Goal: Information Seeking & Learning: Understand process/instructions

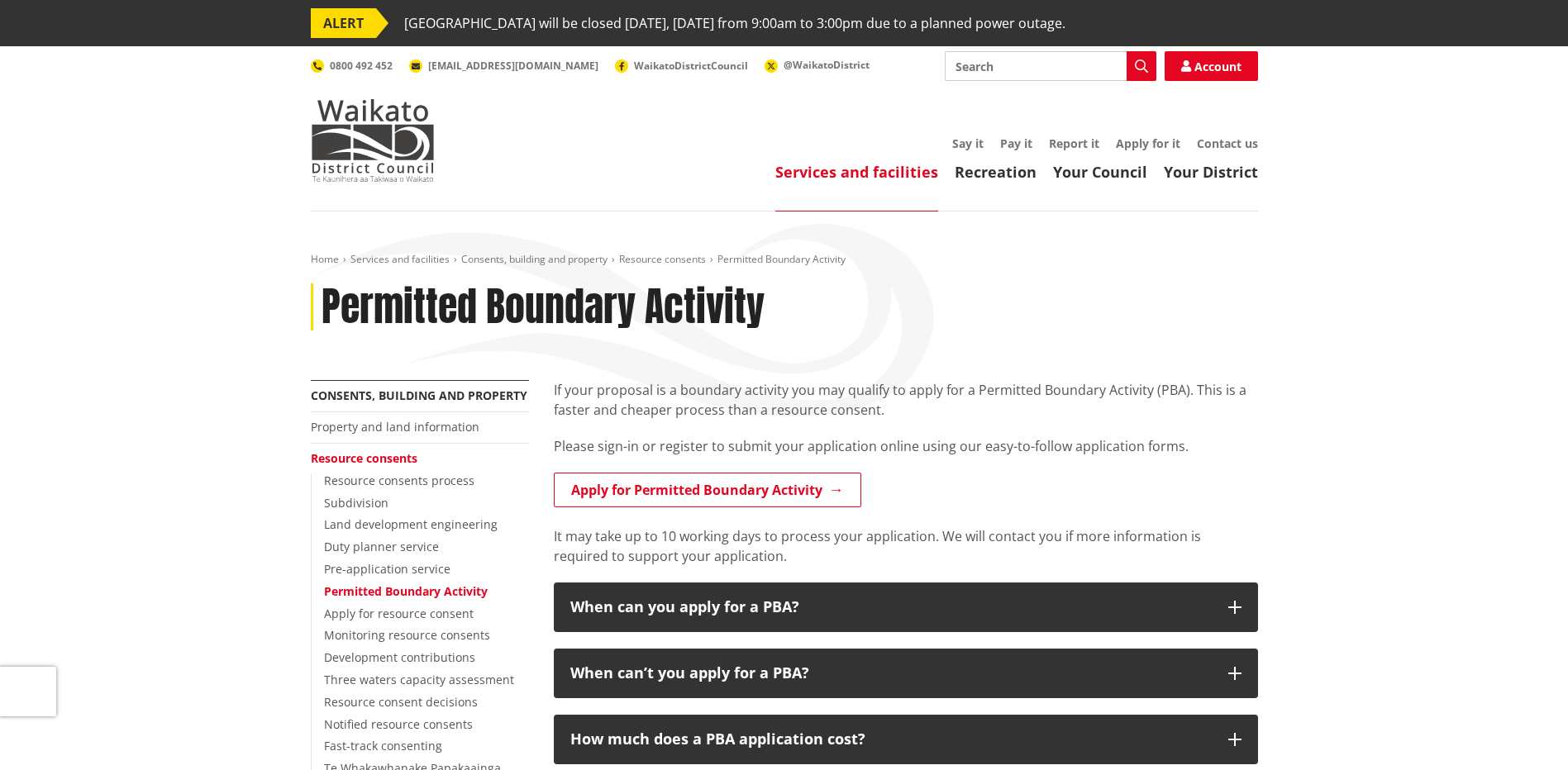
scroll to position [82, 0]
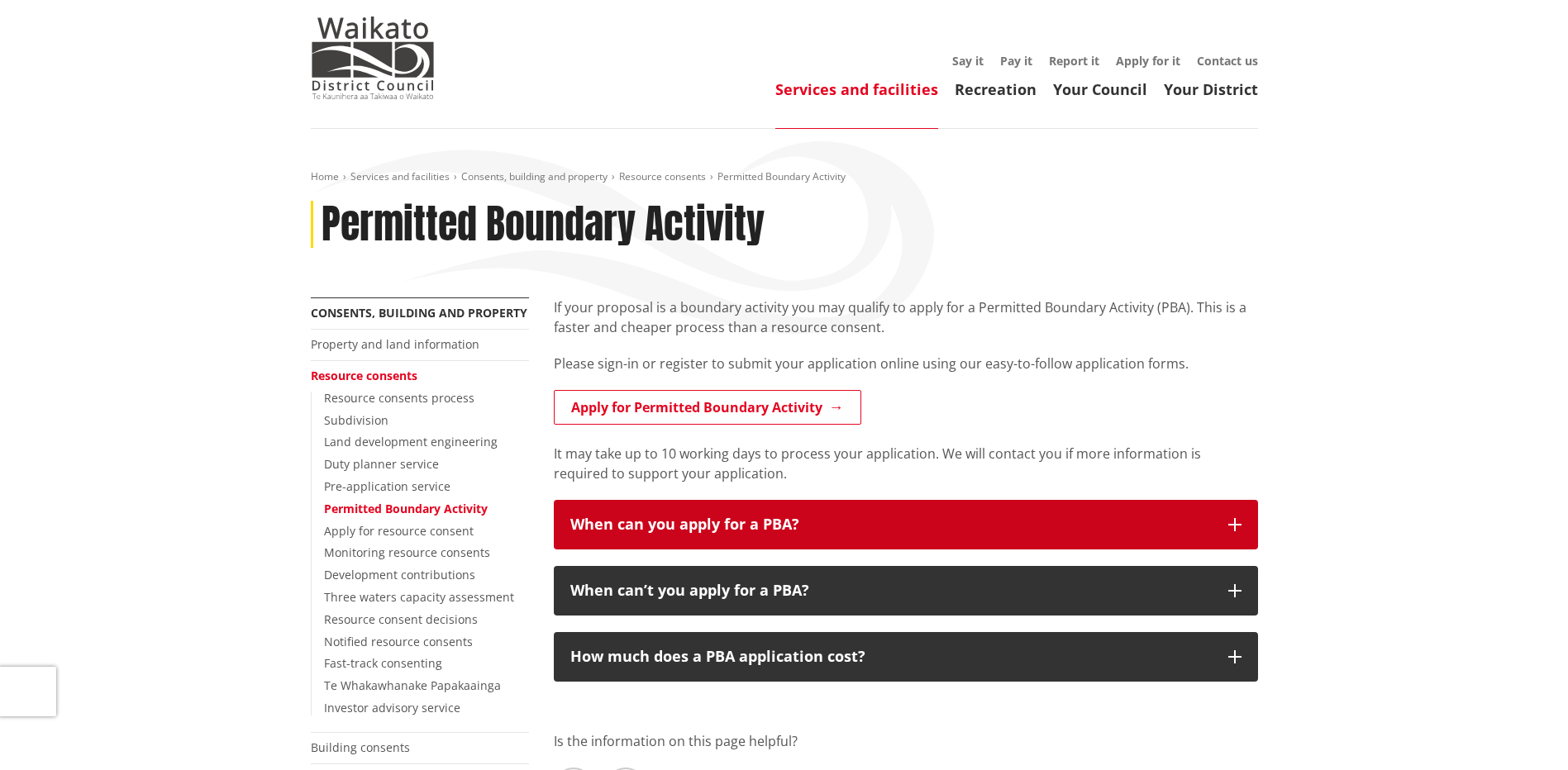
click at [912, 512] on button "When can you apply for a PBA?" at bounding box center [906, 524] width 704 height 49
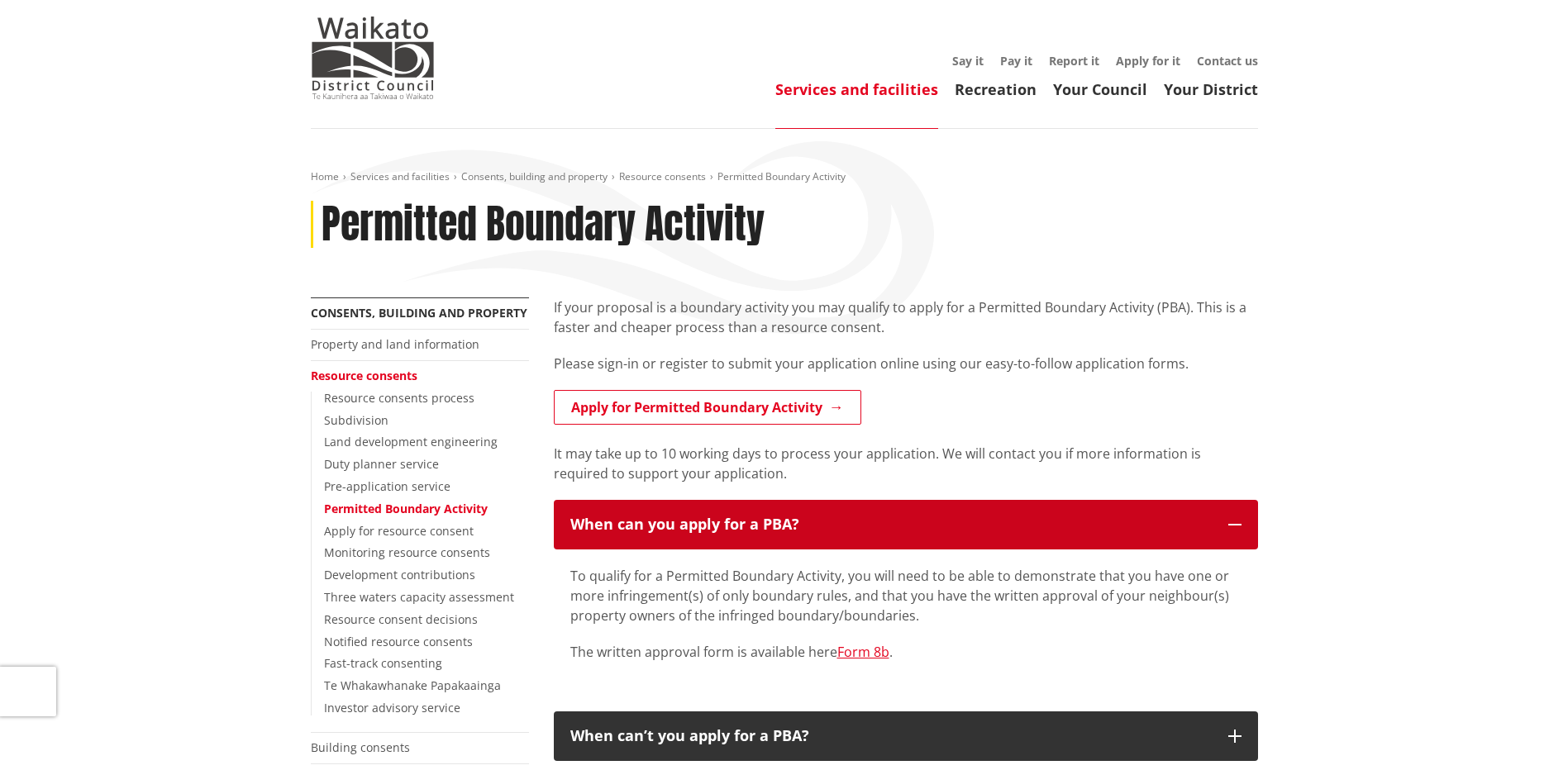
scroll to position [165, 0]
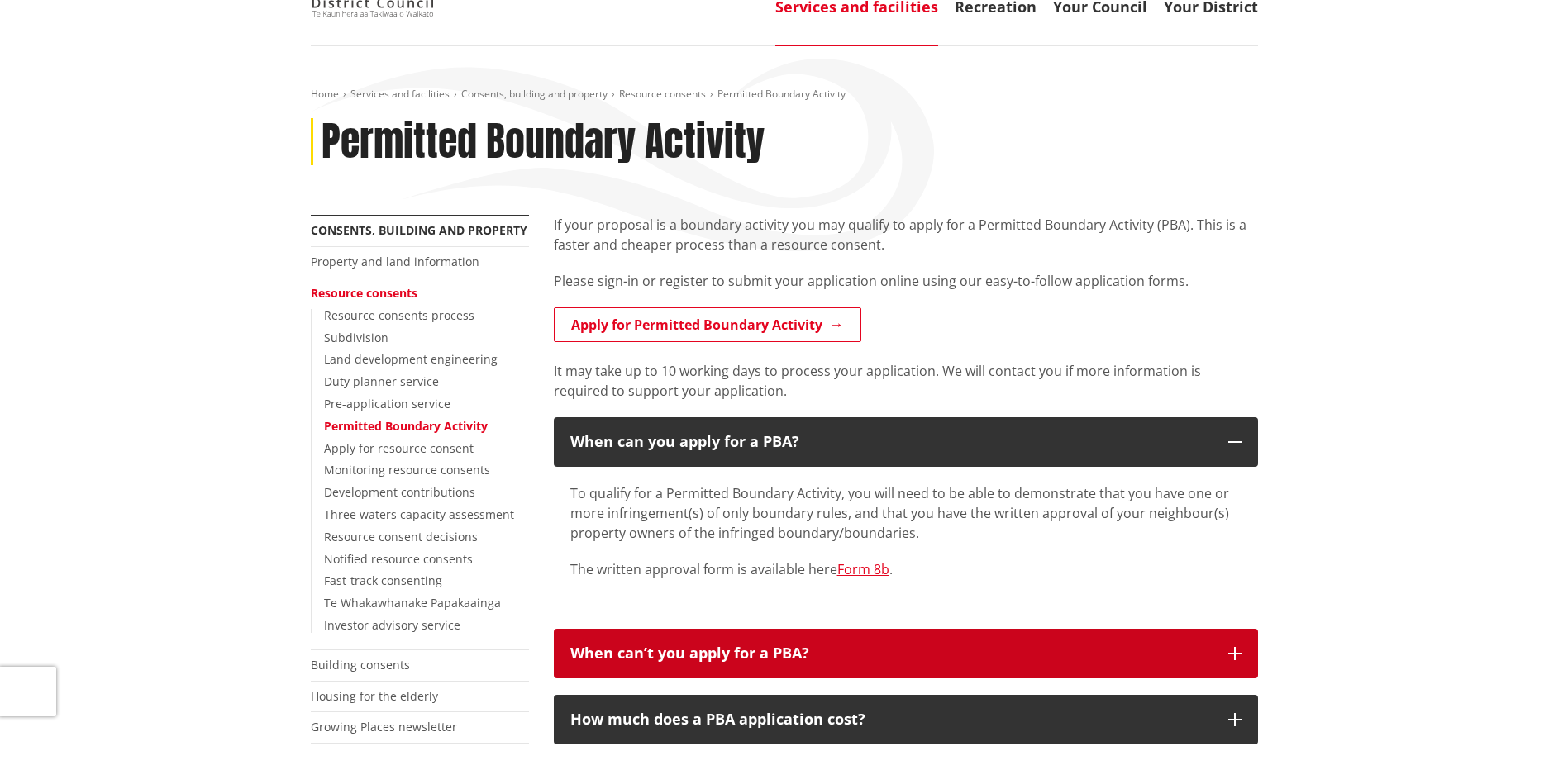
click at [751, 651] on div "When can’t you apply for a PBA?" at bounding box center [891, 653] width 641 height 16
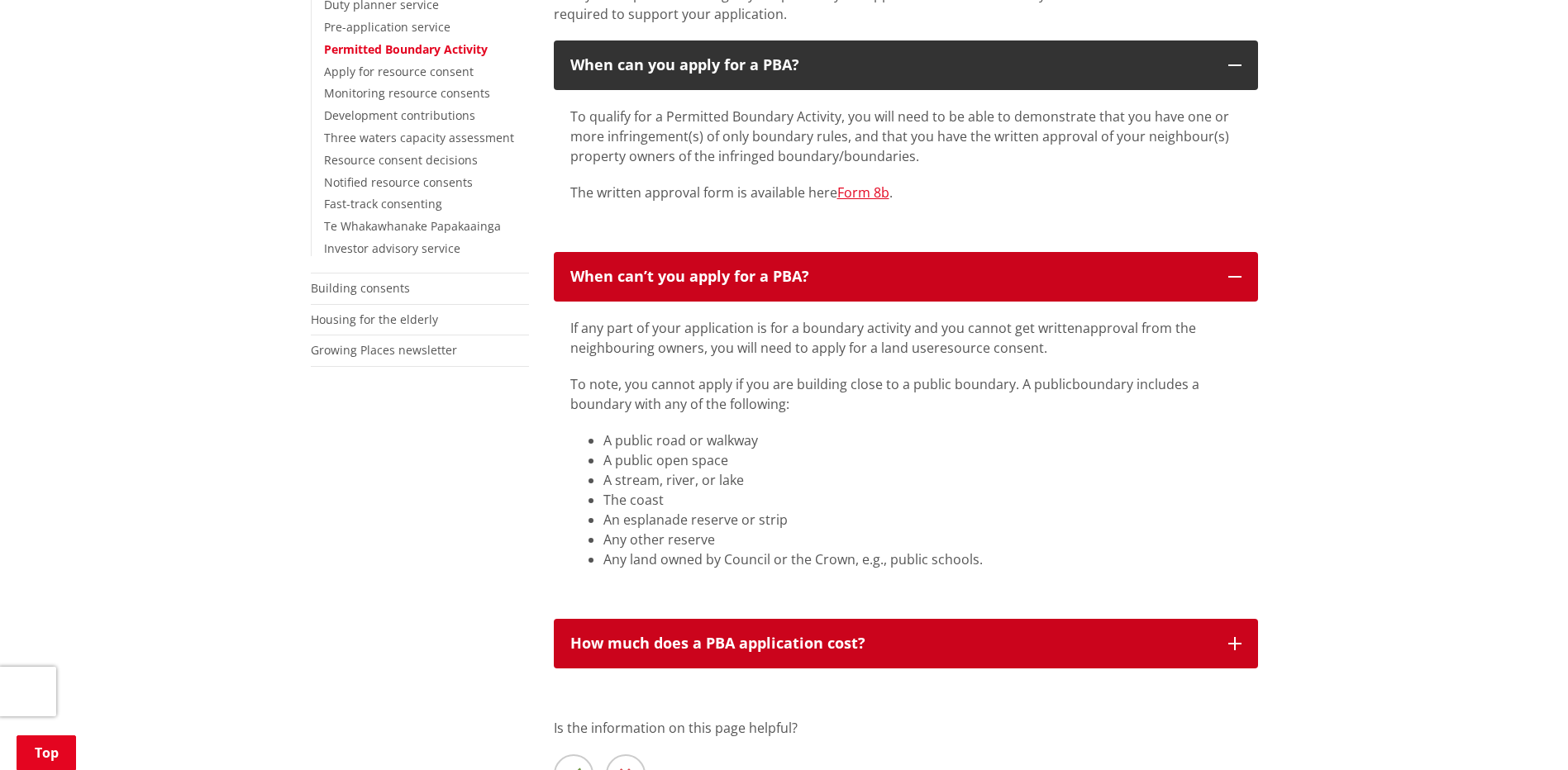
scroll to position [661, 0]
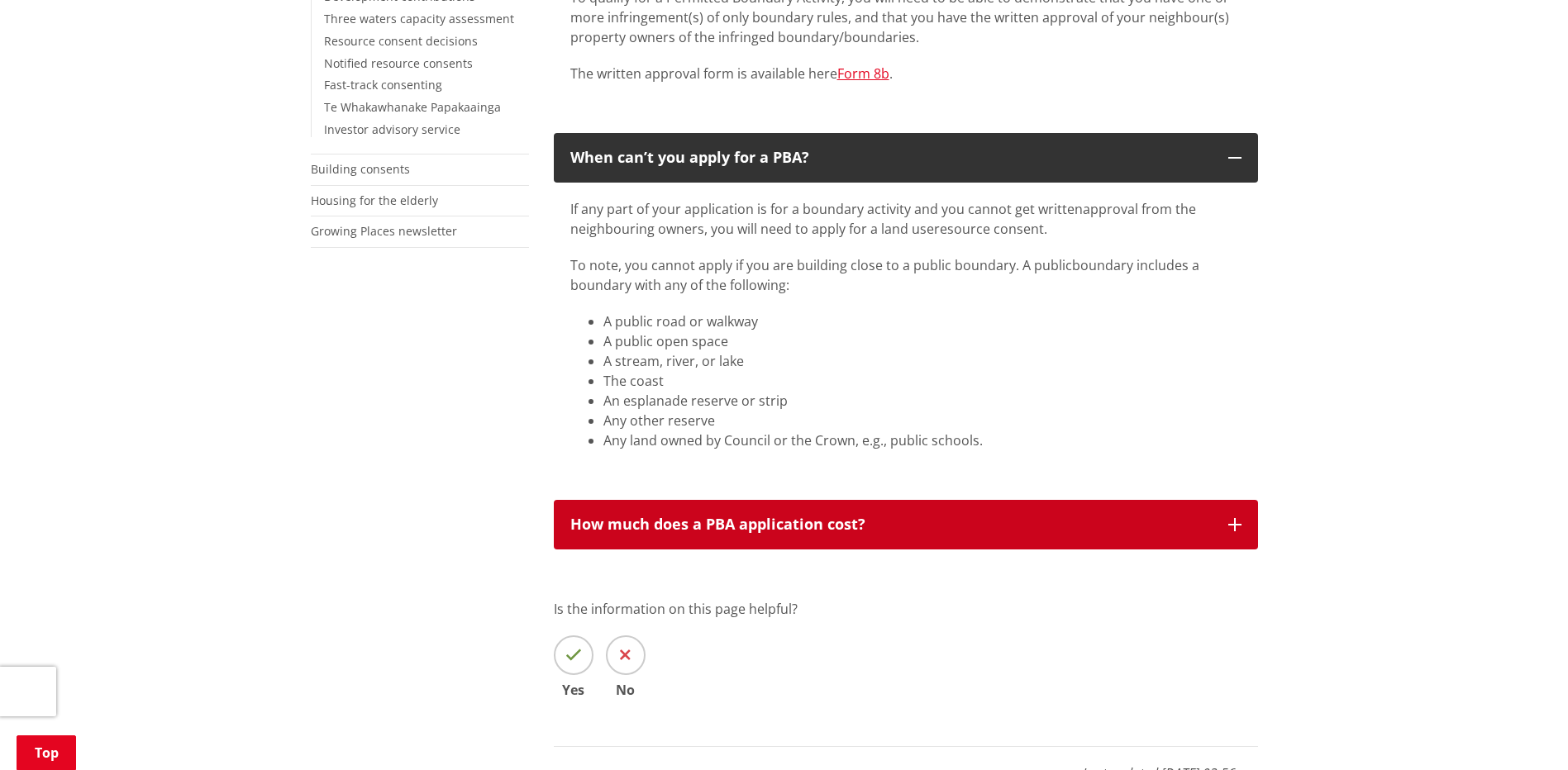
click at [775, 545] on button "How much does a PBA application cost?" at bounding box center [906, 524] width 704 height 49
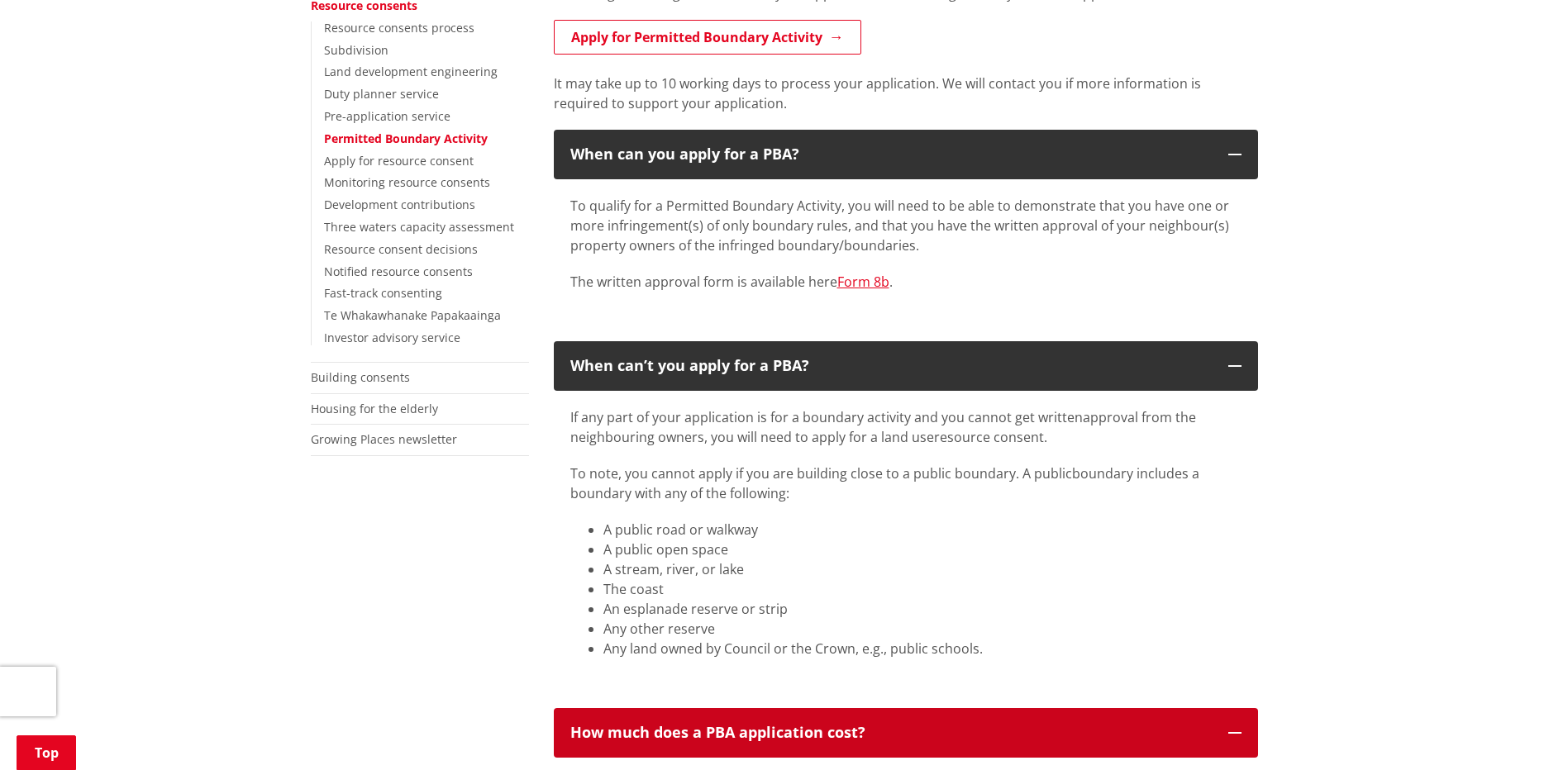
scroll to position [413, 0]
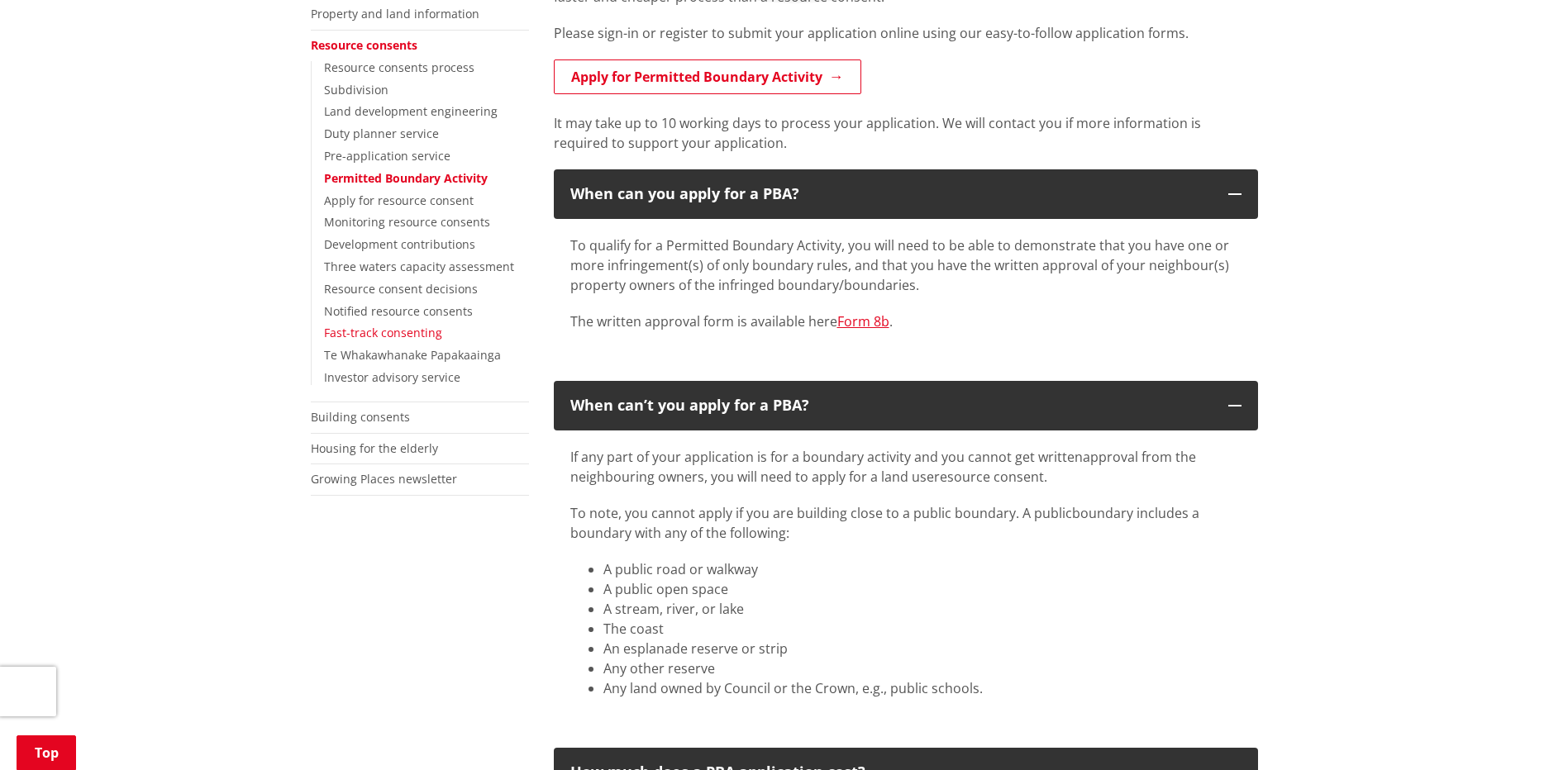
click at [390, 337] on link "Fast-track consenting" at bounding box center [383, 332] width 118 height 15
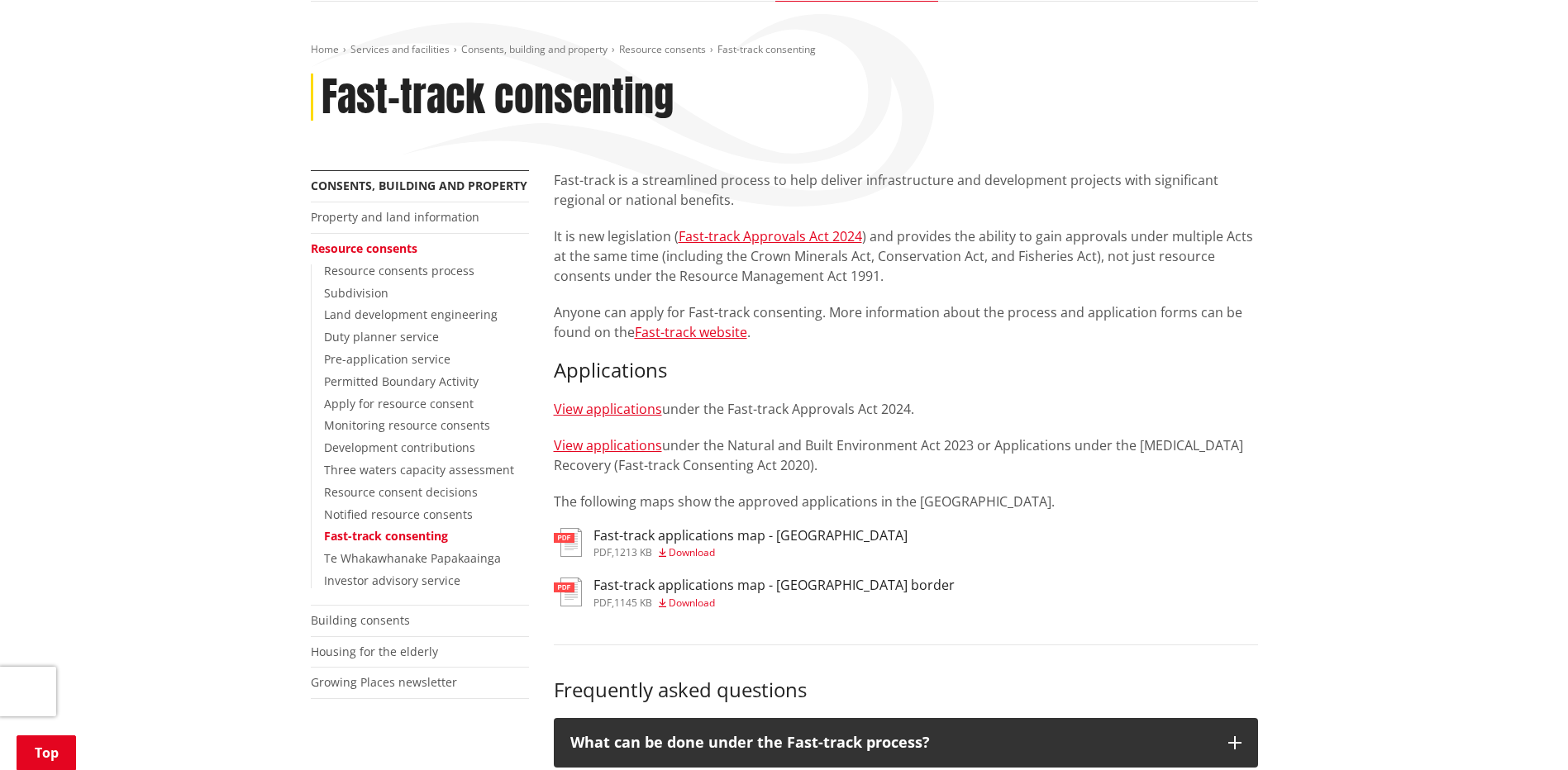
scroll to position [248, 0]
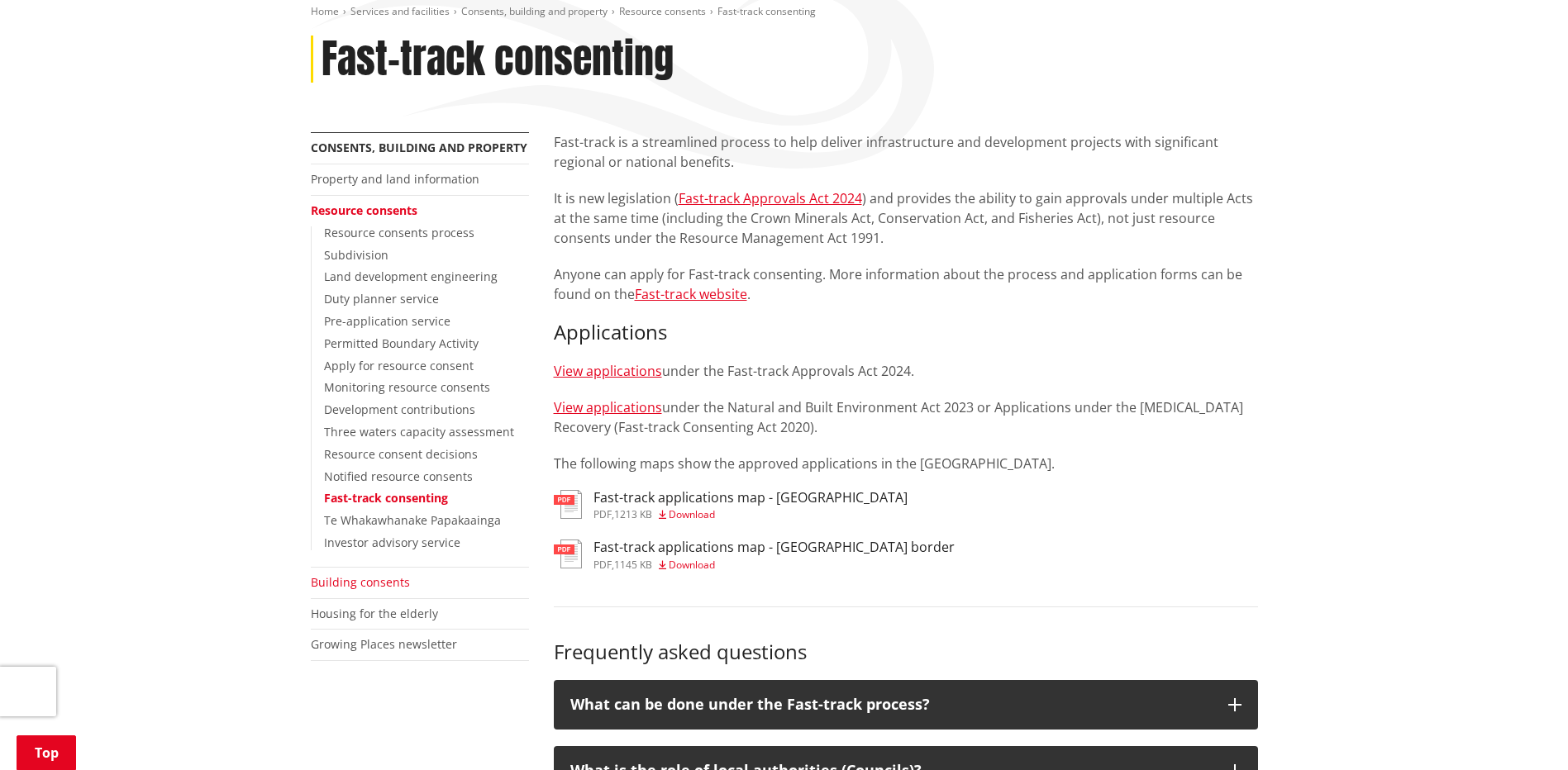
click at [351, 586] on link "Building consents" at bounding box center [361, 582] width 99 height 15
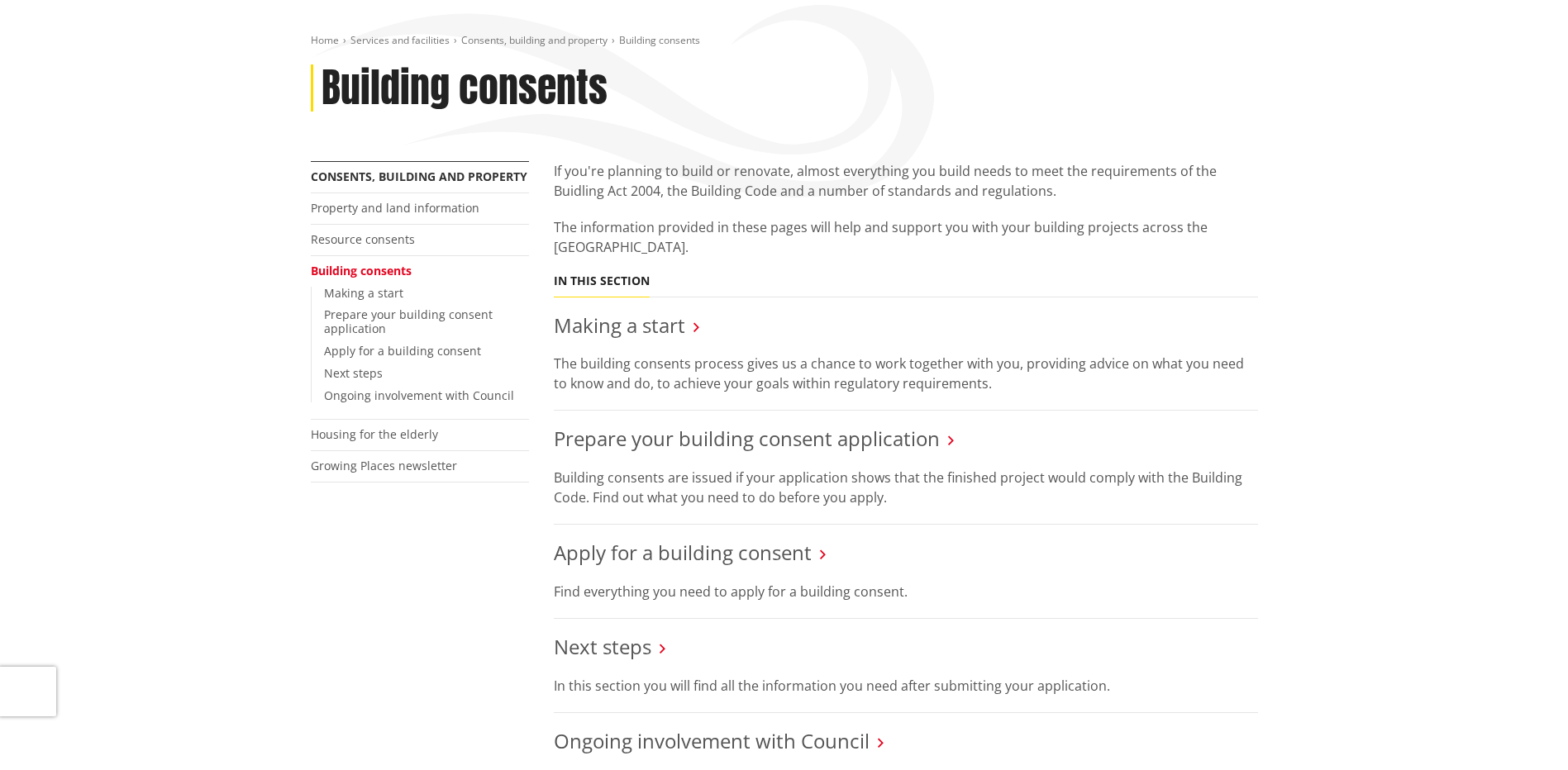
scroll to position [248, 0]
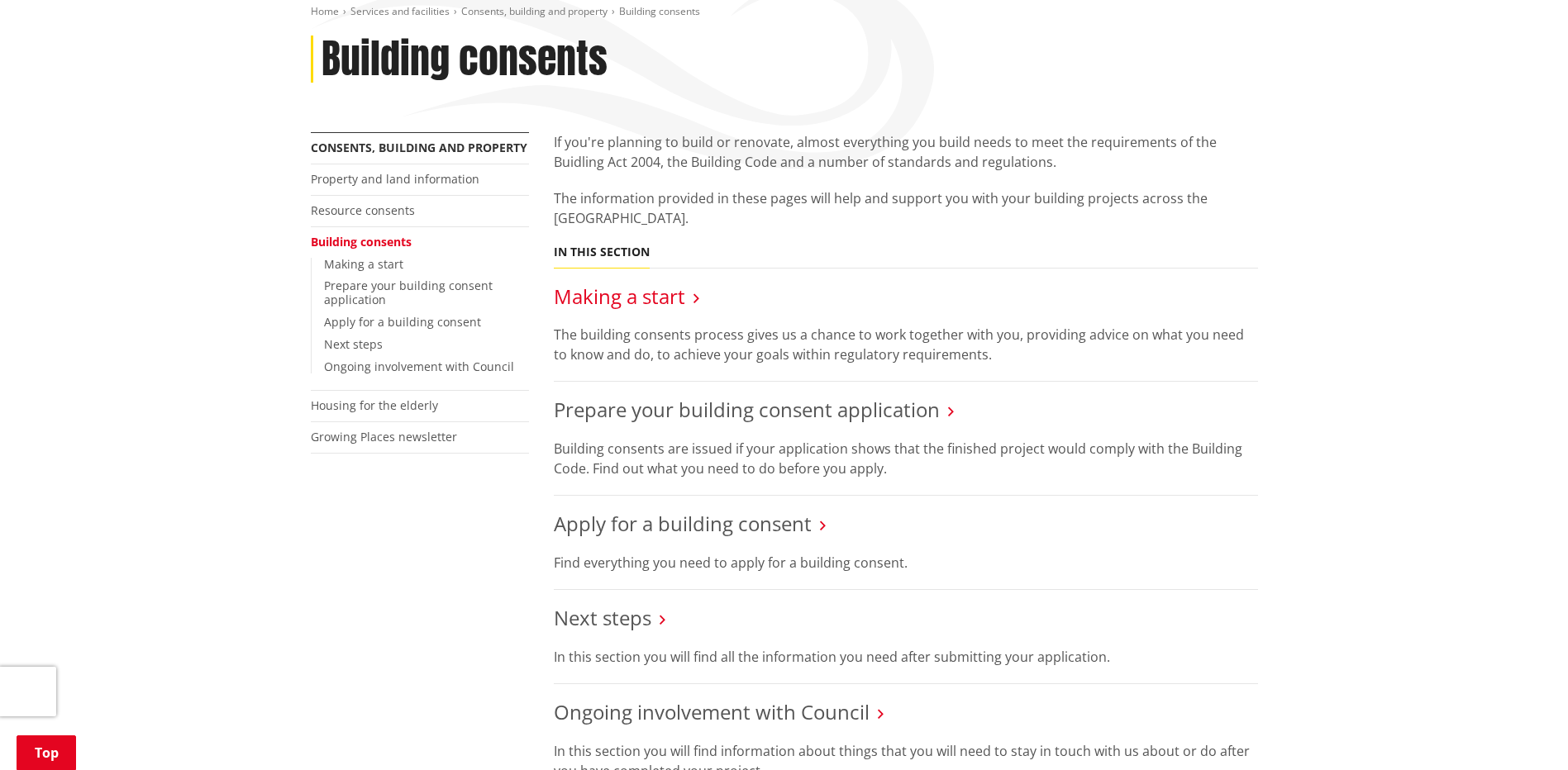
click at [650, 294] on link "Making a start" at bounding box center [619, 296] width 132 height 27
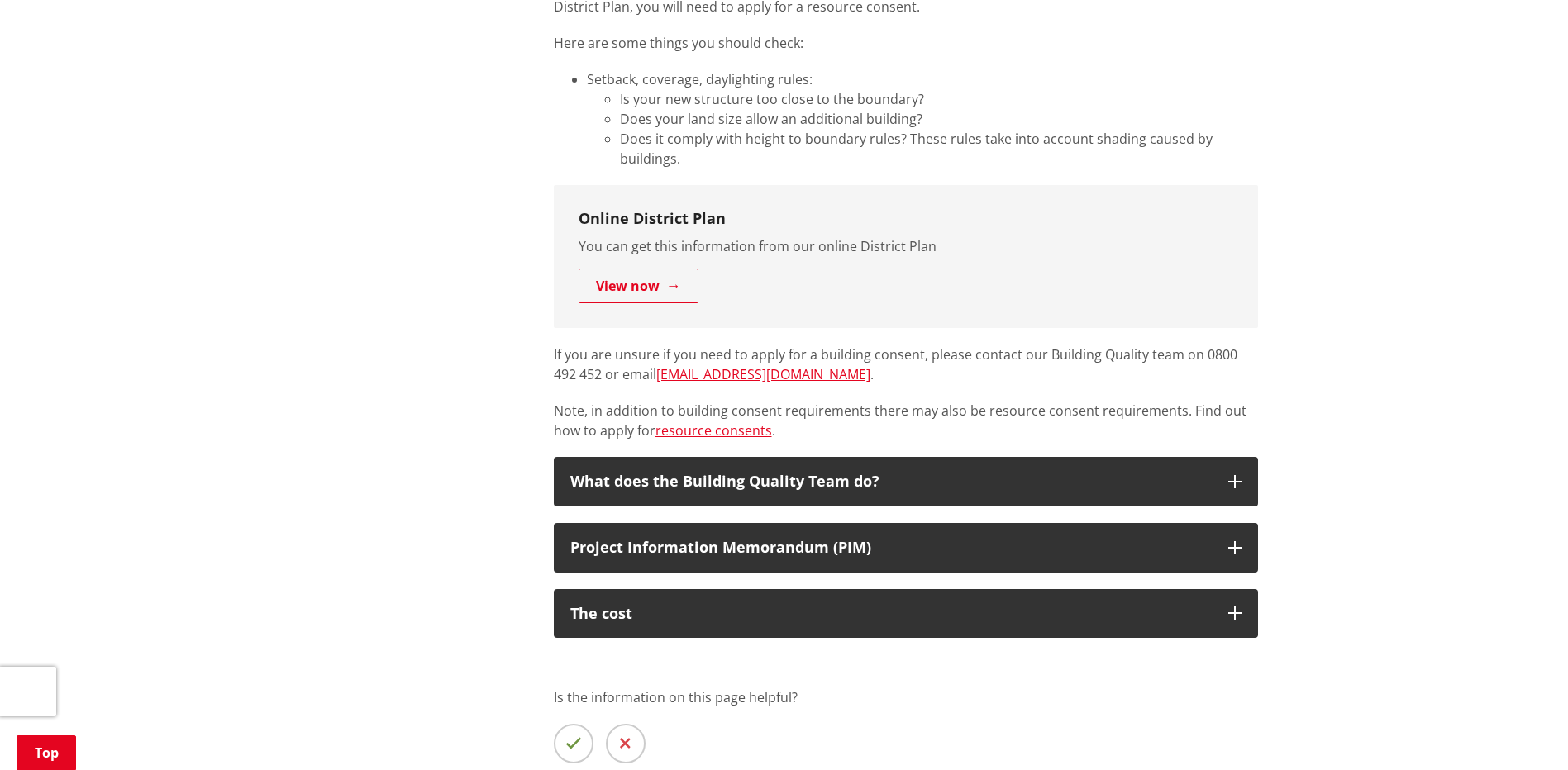
scroll to position [1074, 0]
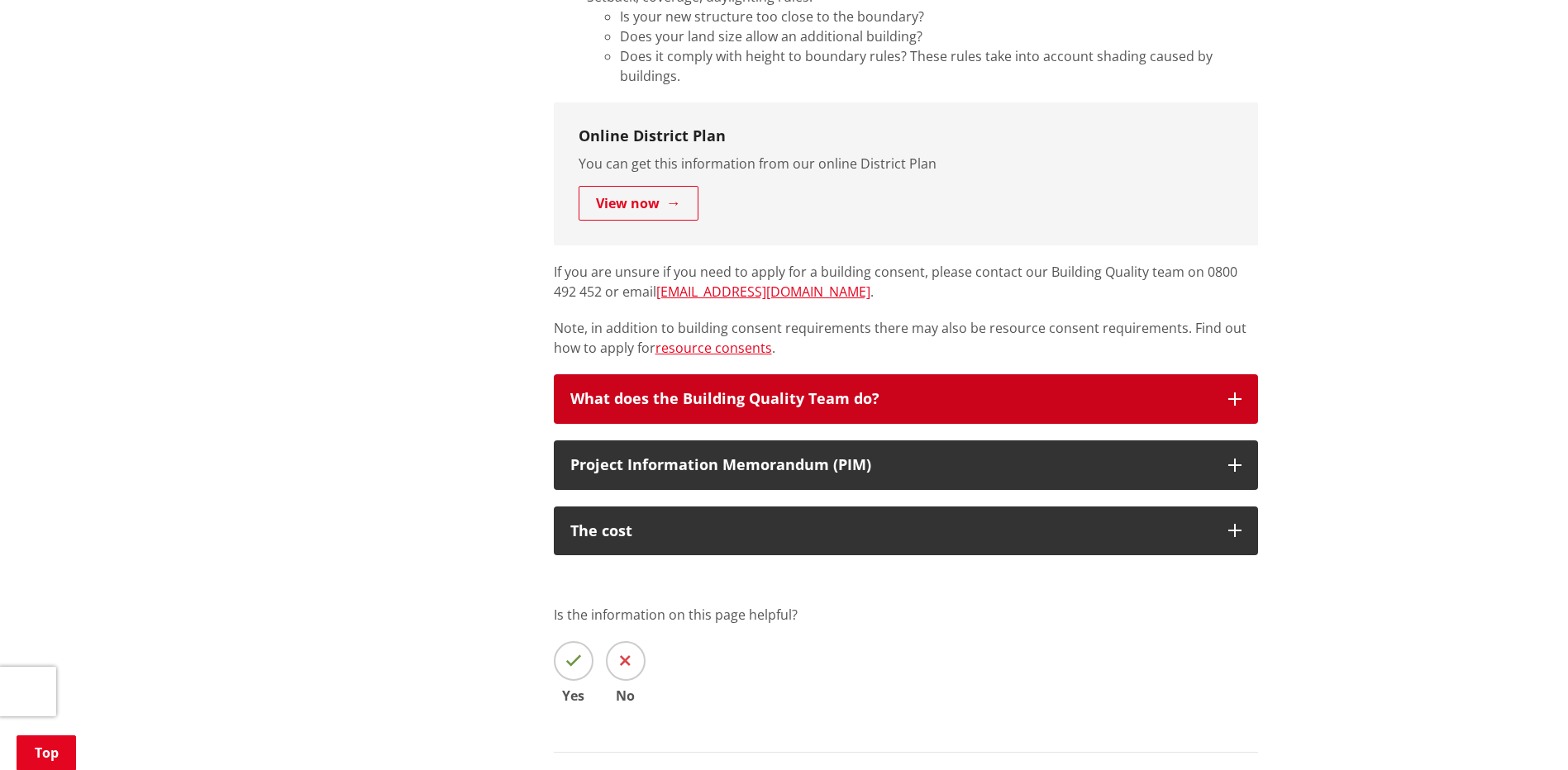
click at [842, 397] on div "What does the Building Quality Team do?" at bounding box center [891, 399] width 641 height 16
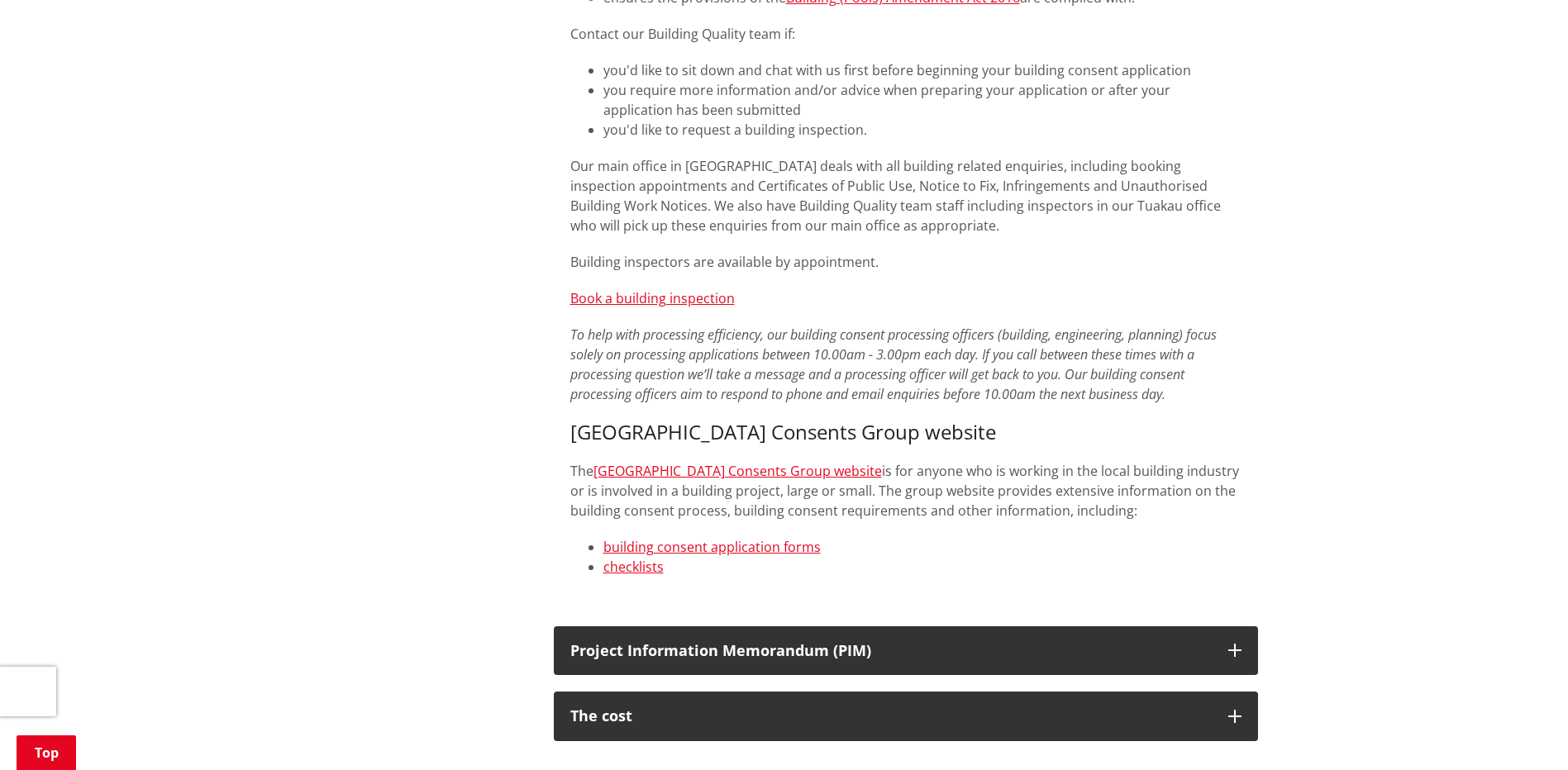
scroll to position [1818, 0]
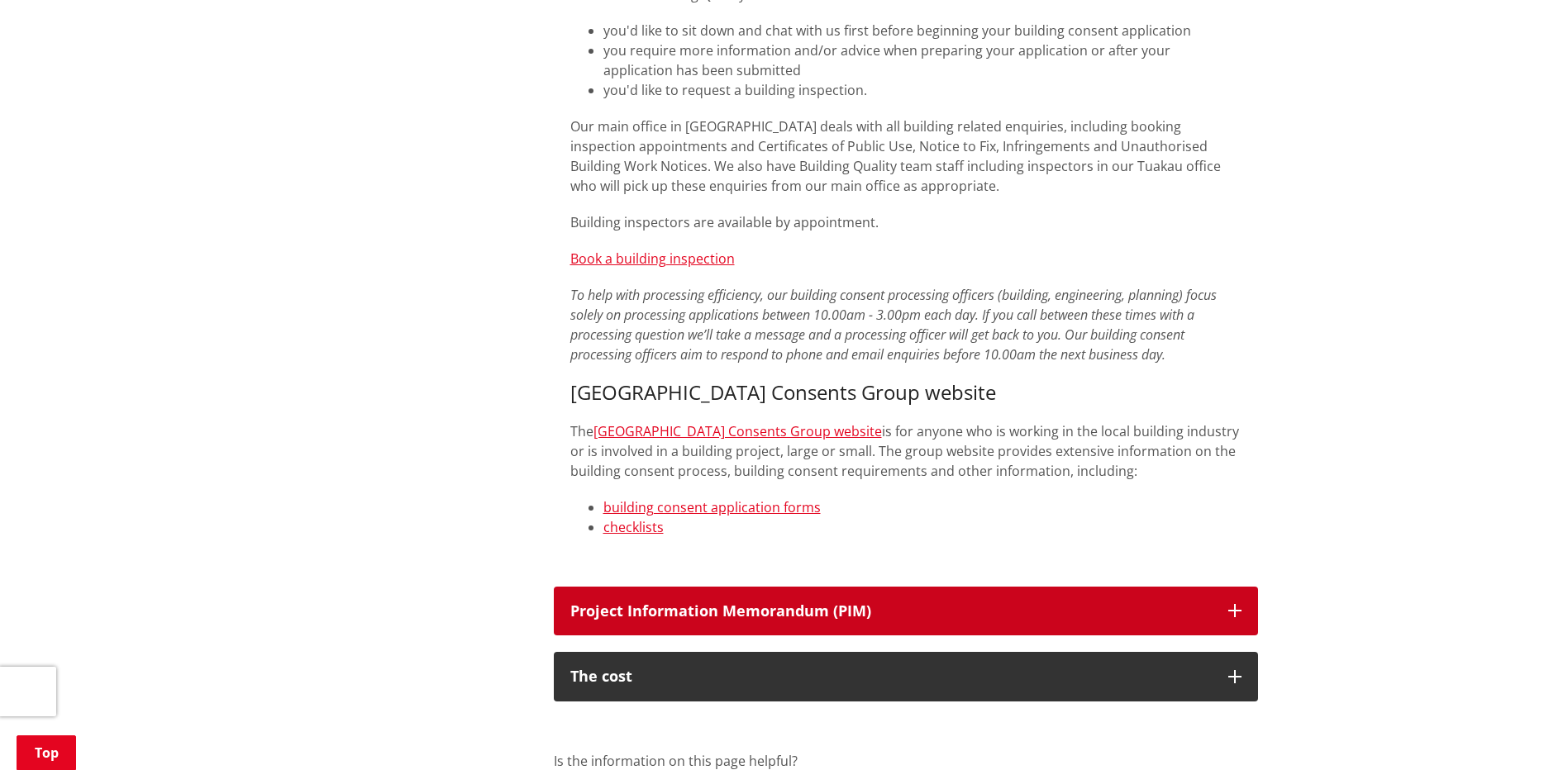
click at [689, 603] on div "Project Information Memorandum (PIM)" at bounding box center [891, 611] width 641 height 16
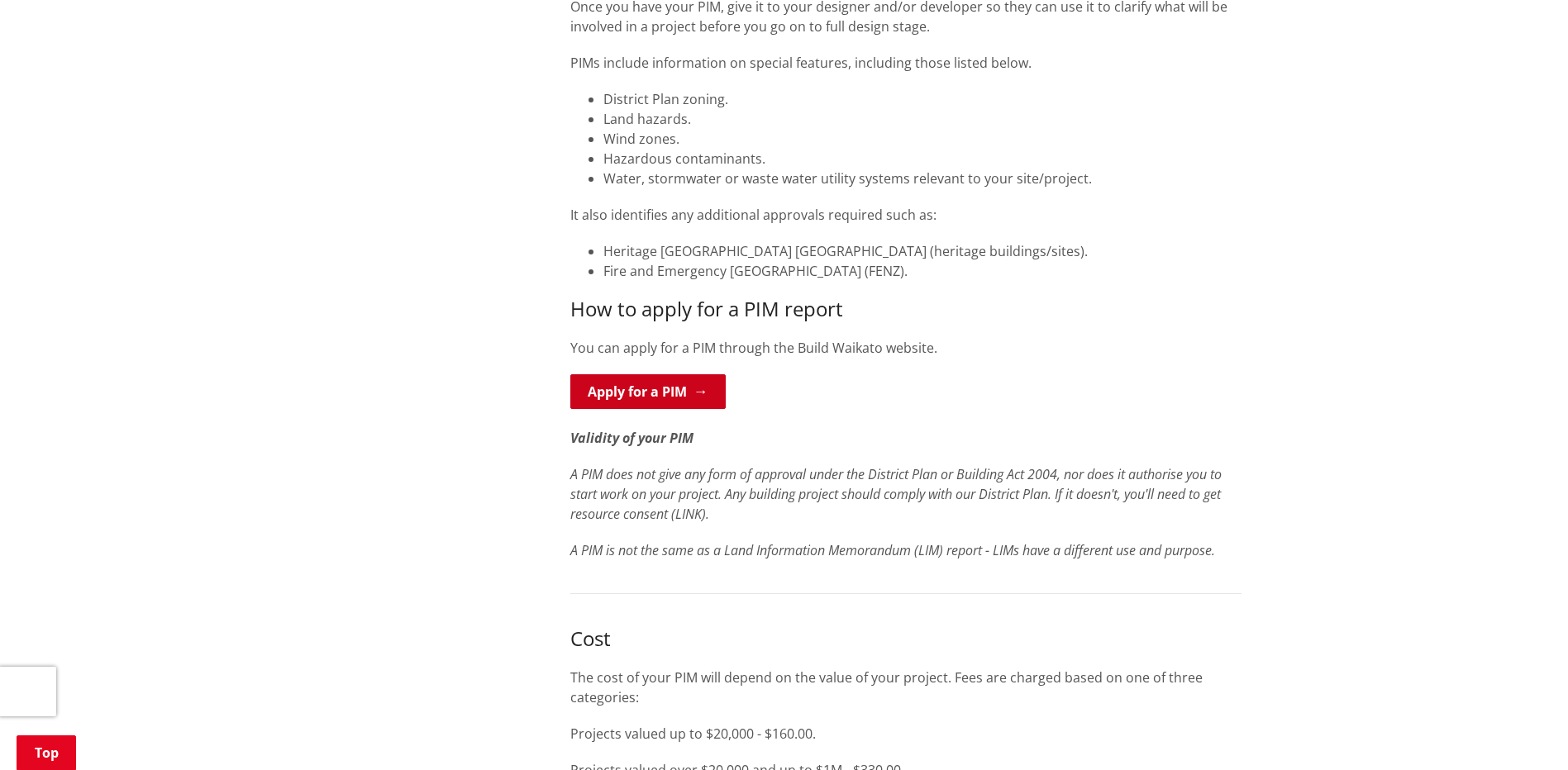
scroll to position [2644, 0]
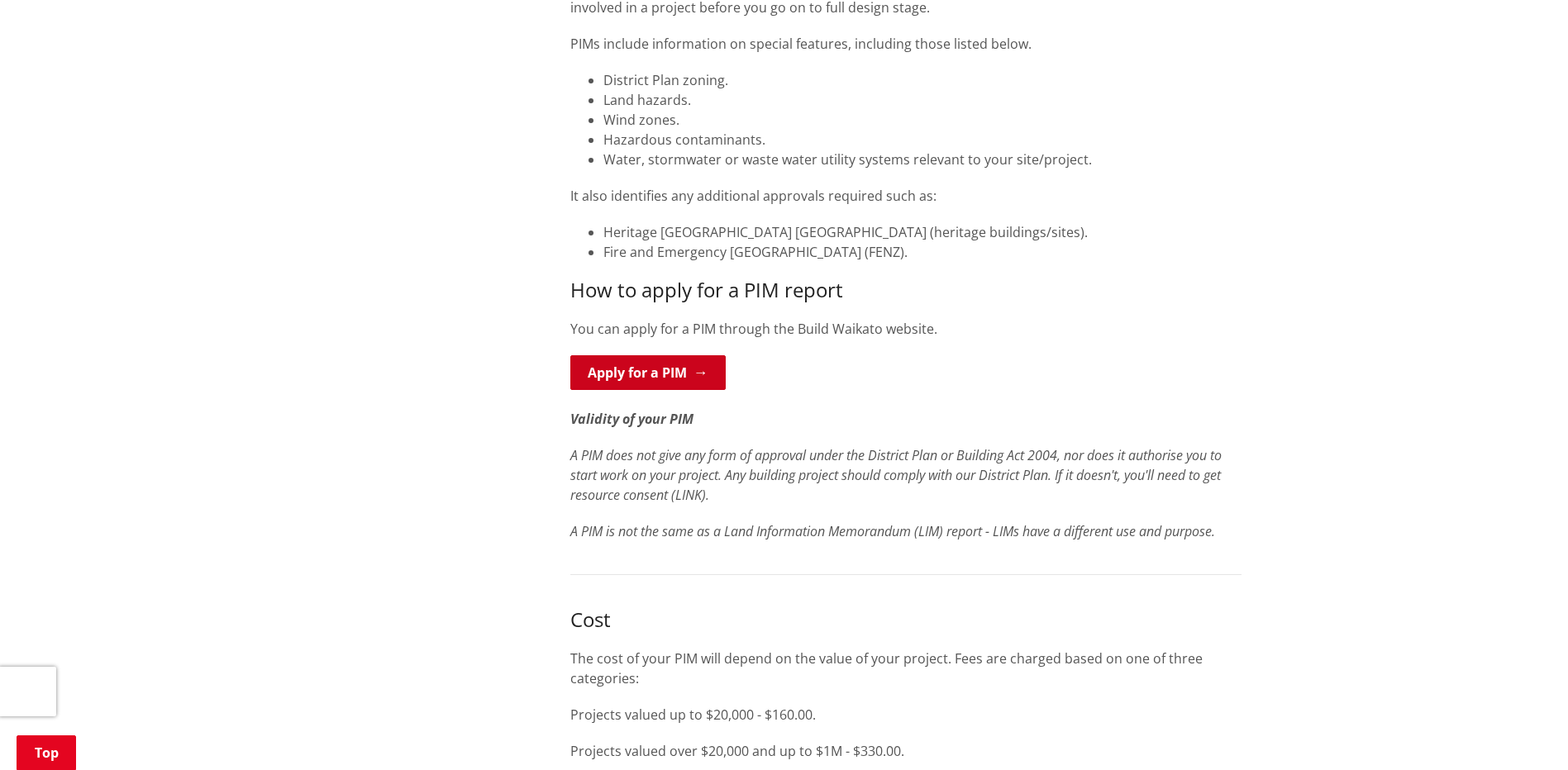
click at [661, 365] on link "Apply for a PIM" at bounding box center [648, 372] width 156 height 35
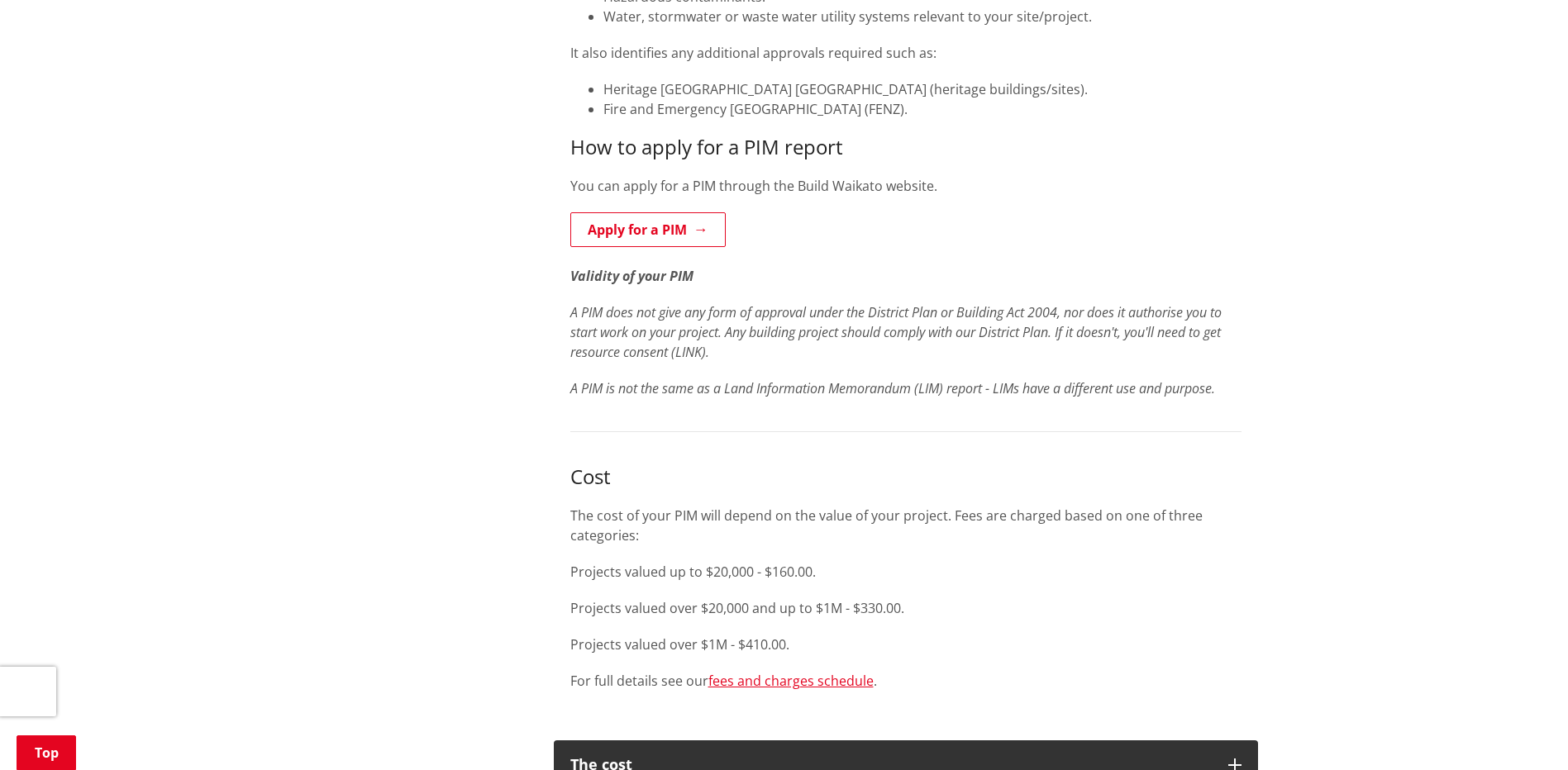
scroll to position [2809, 0]
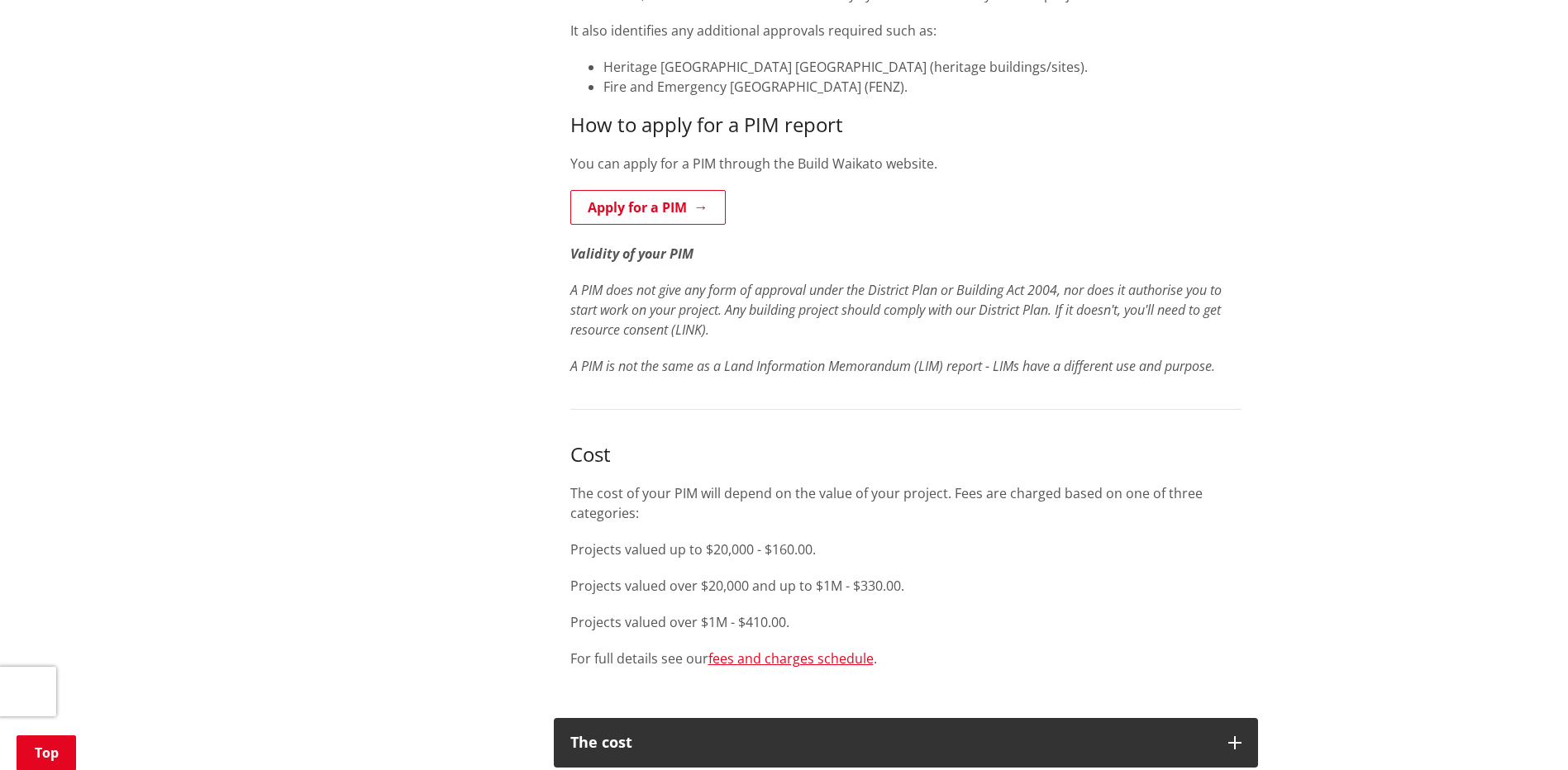
click at [846, 484] on p "The cost of your PIM will depend on the value of your project. Fees are charged…" at bounding box center [906, 503] width 671 height 40
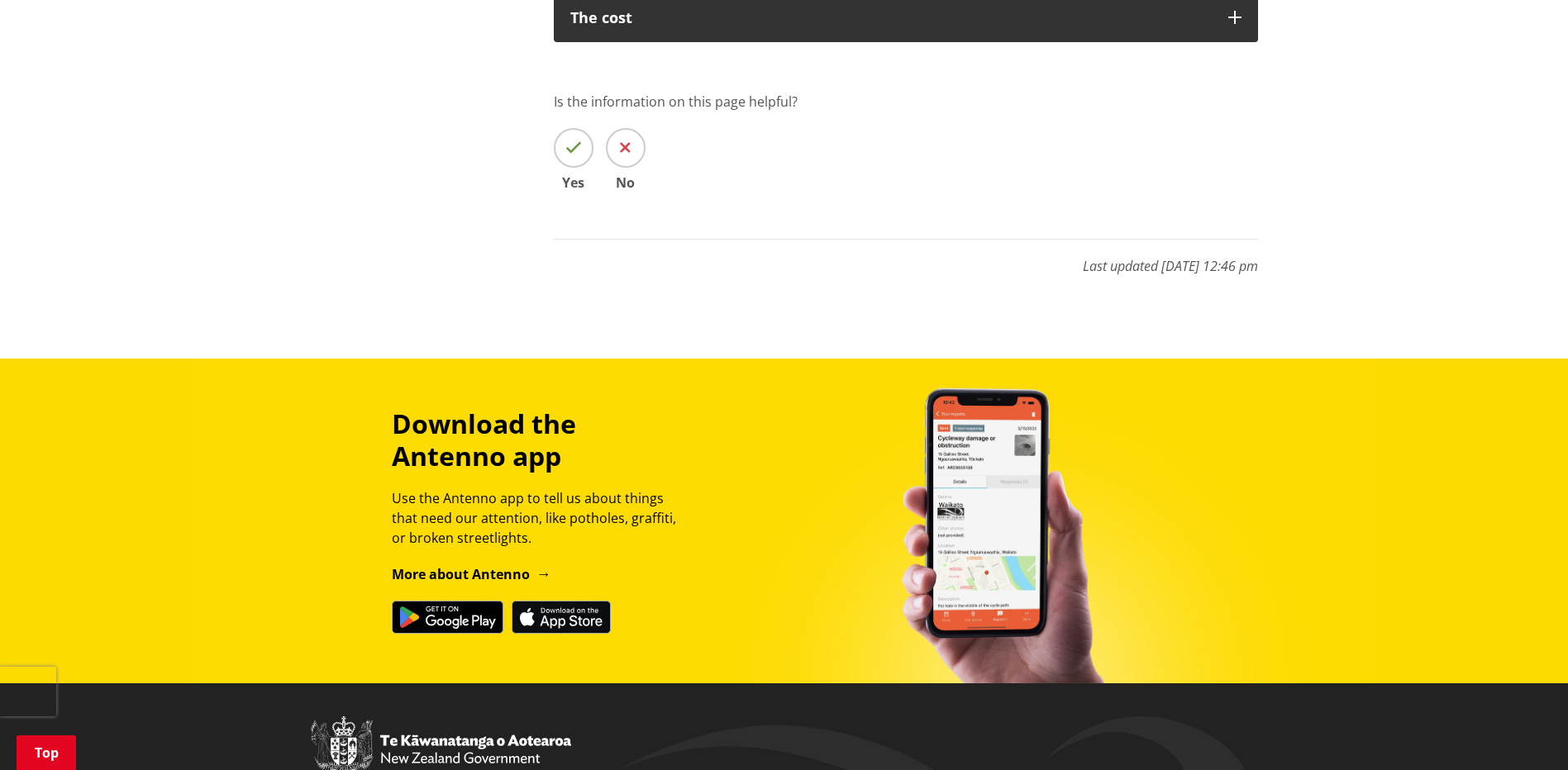
scroll to position [1326, 0]
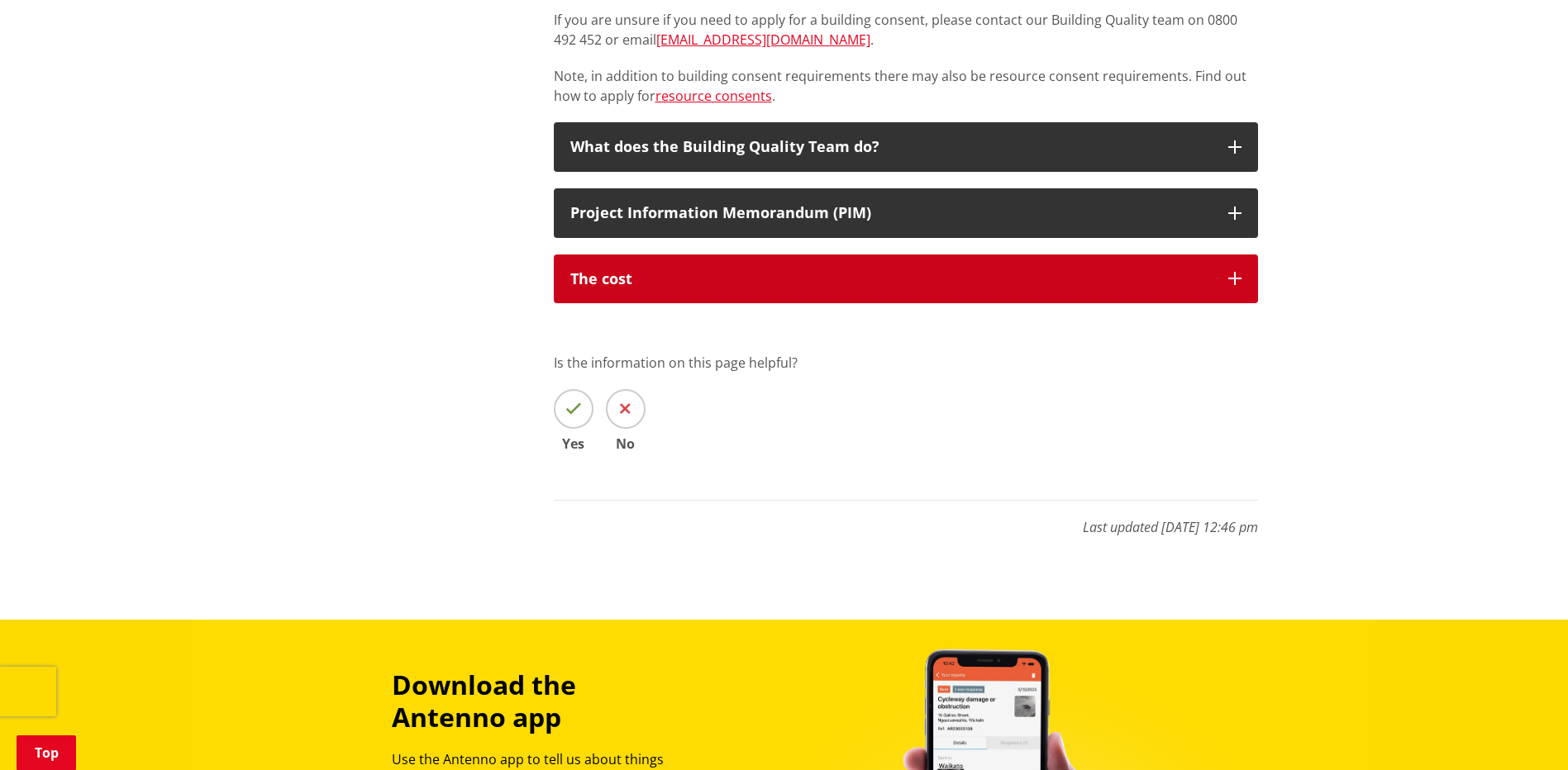
click at [706, 278] on div "The cost" at bounding box center [891, 279] width 641 height 16
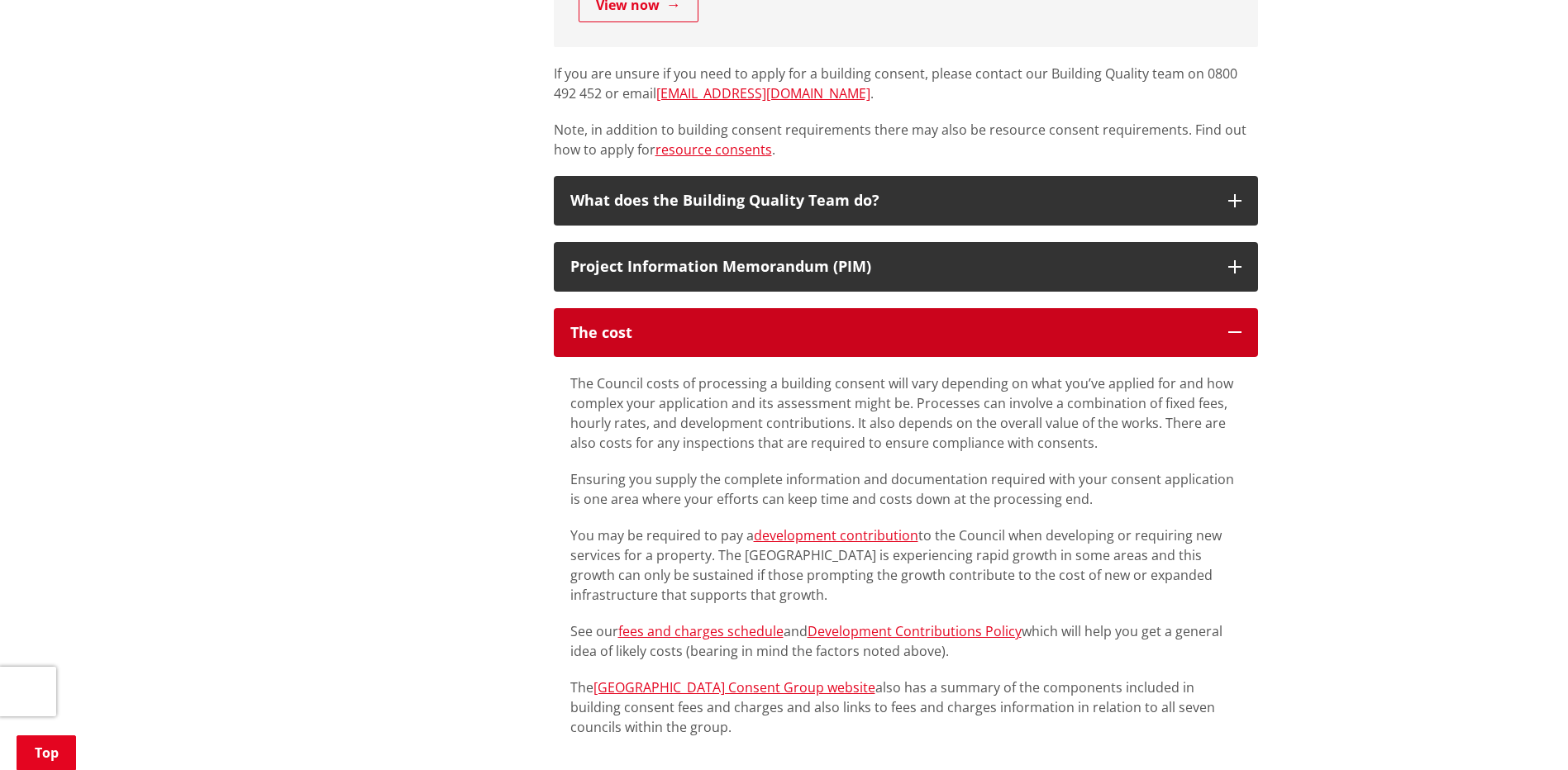
scroll to position [1243, 0]
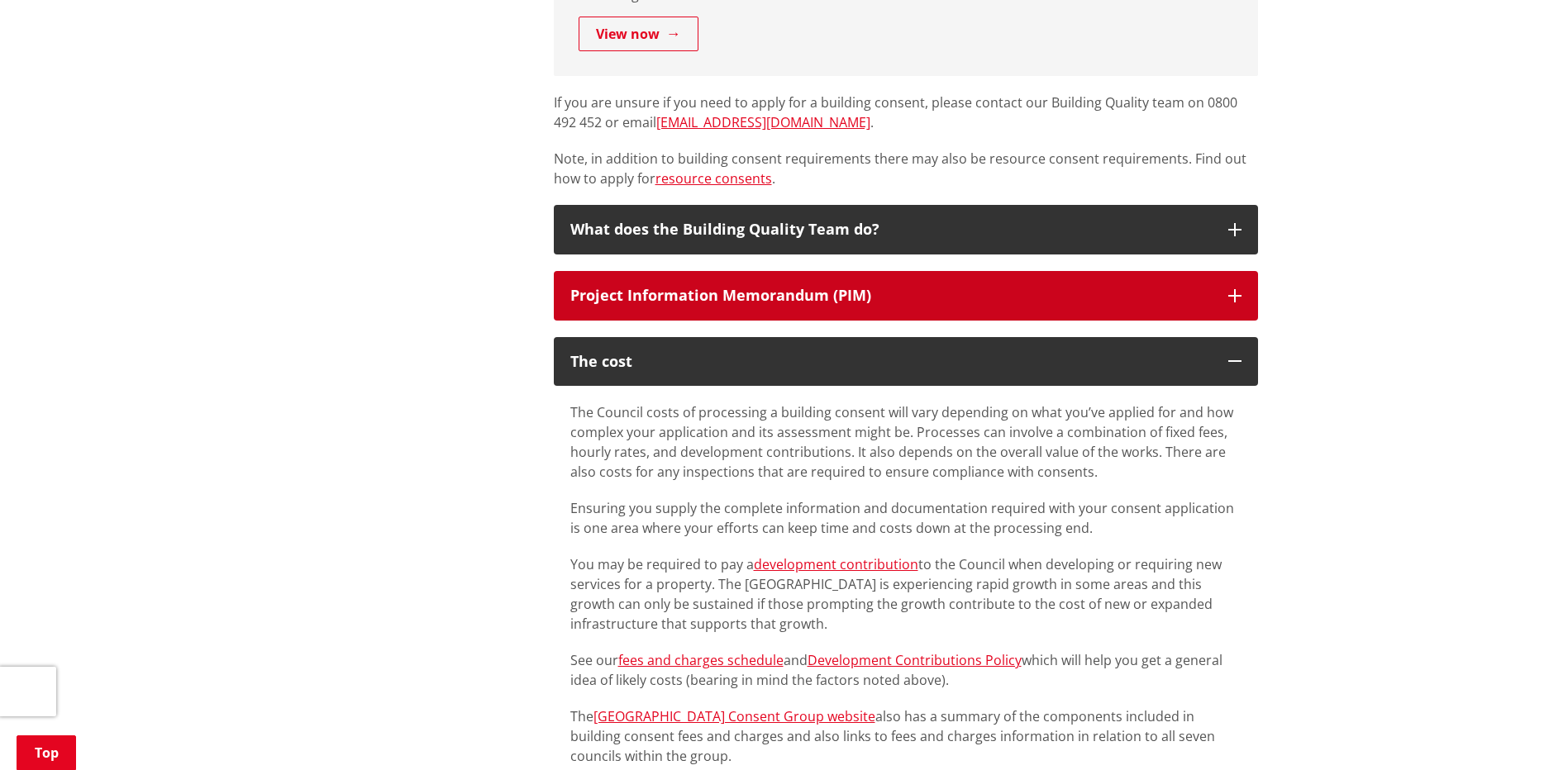
click at [874, 291] on div "Project Information Memorandum (PIM)" at bounding box center [891, 295] width 641 height 16
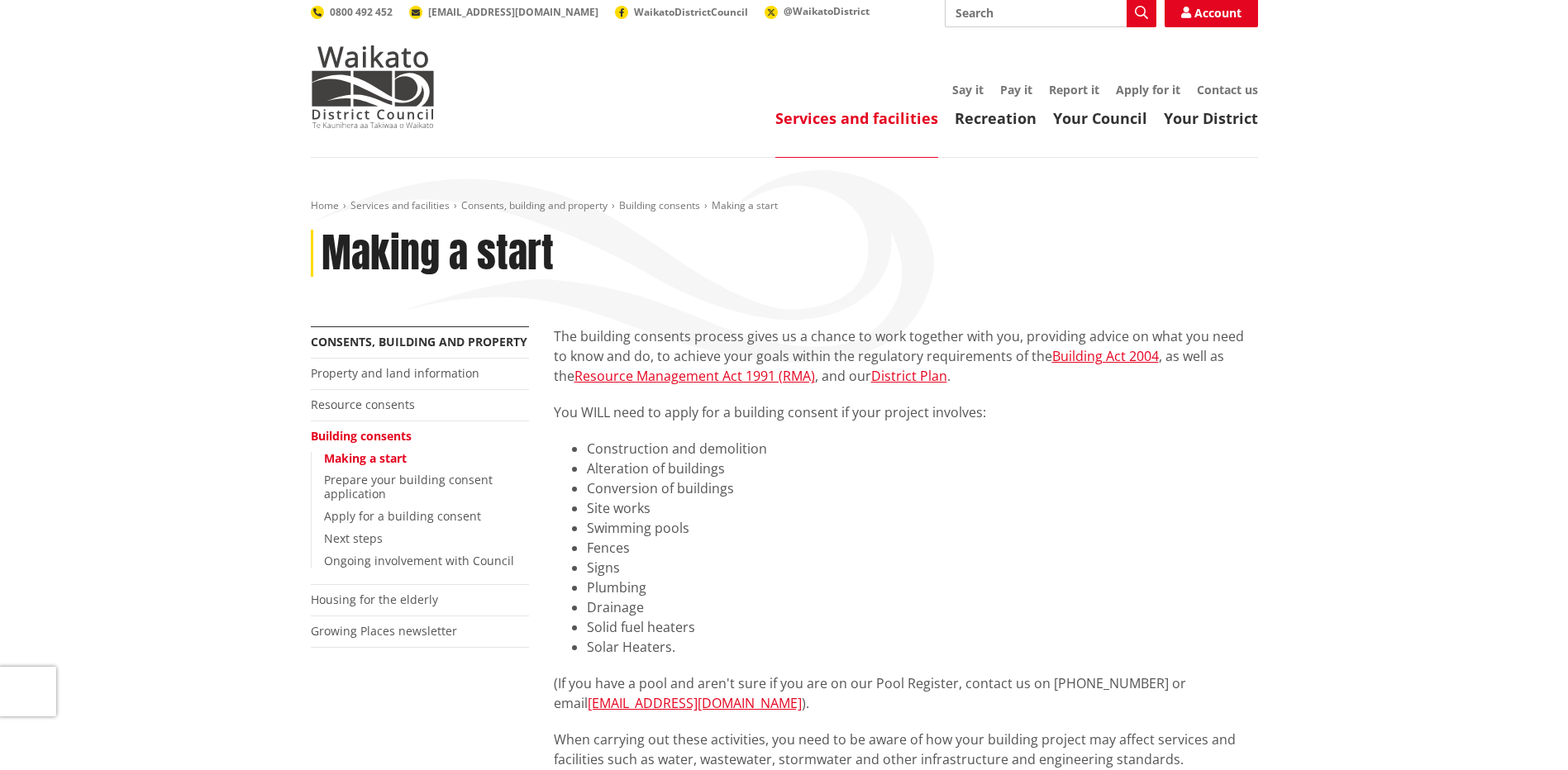
scroll to position [82, 0]
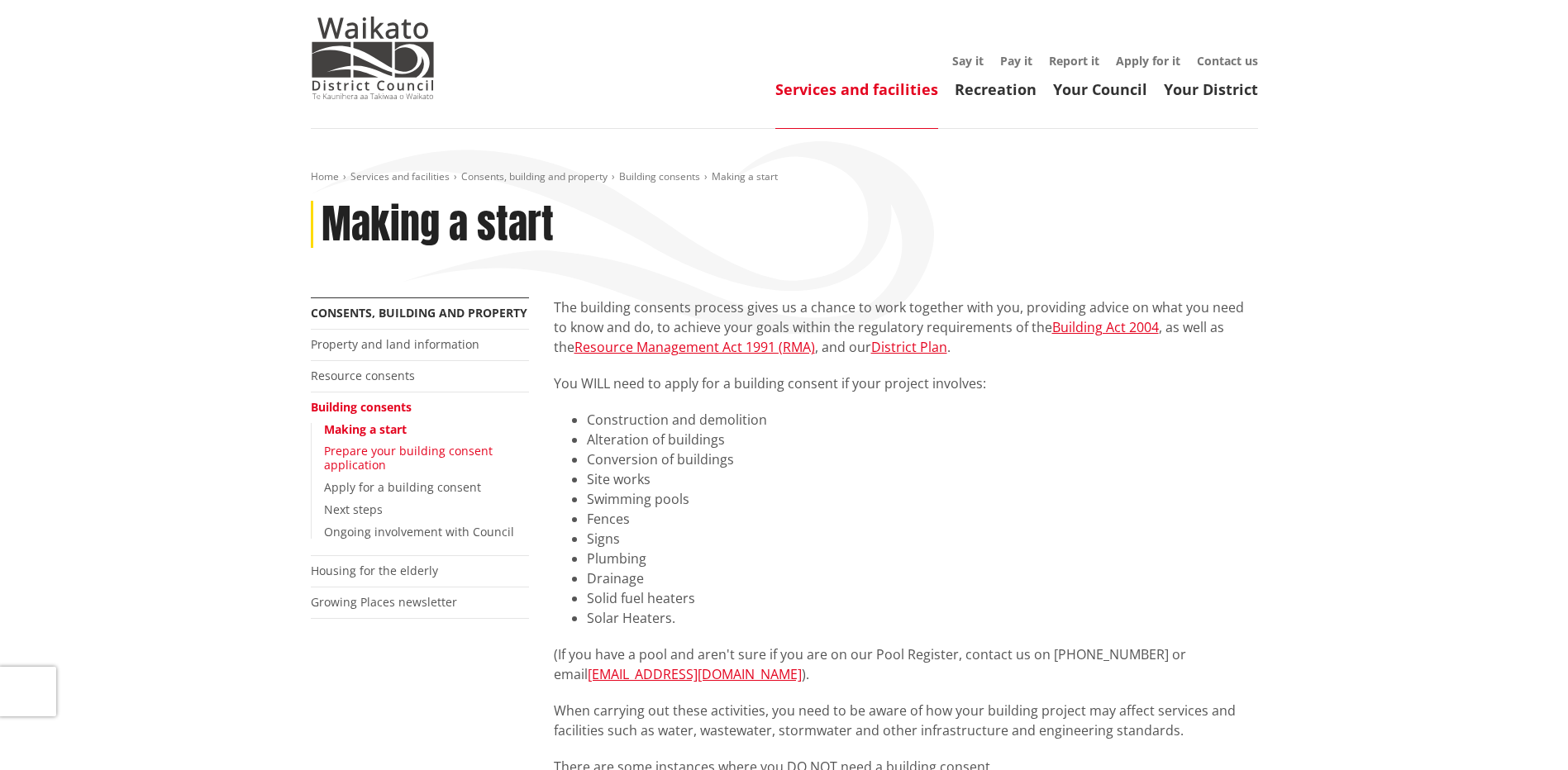
click at [438, 452] on link "Prepare your building consent application" at bounding box center [408, 457] width 168 height 30
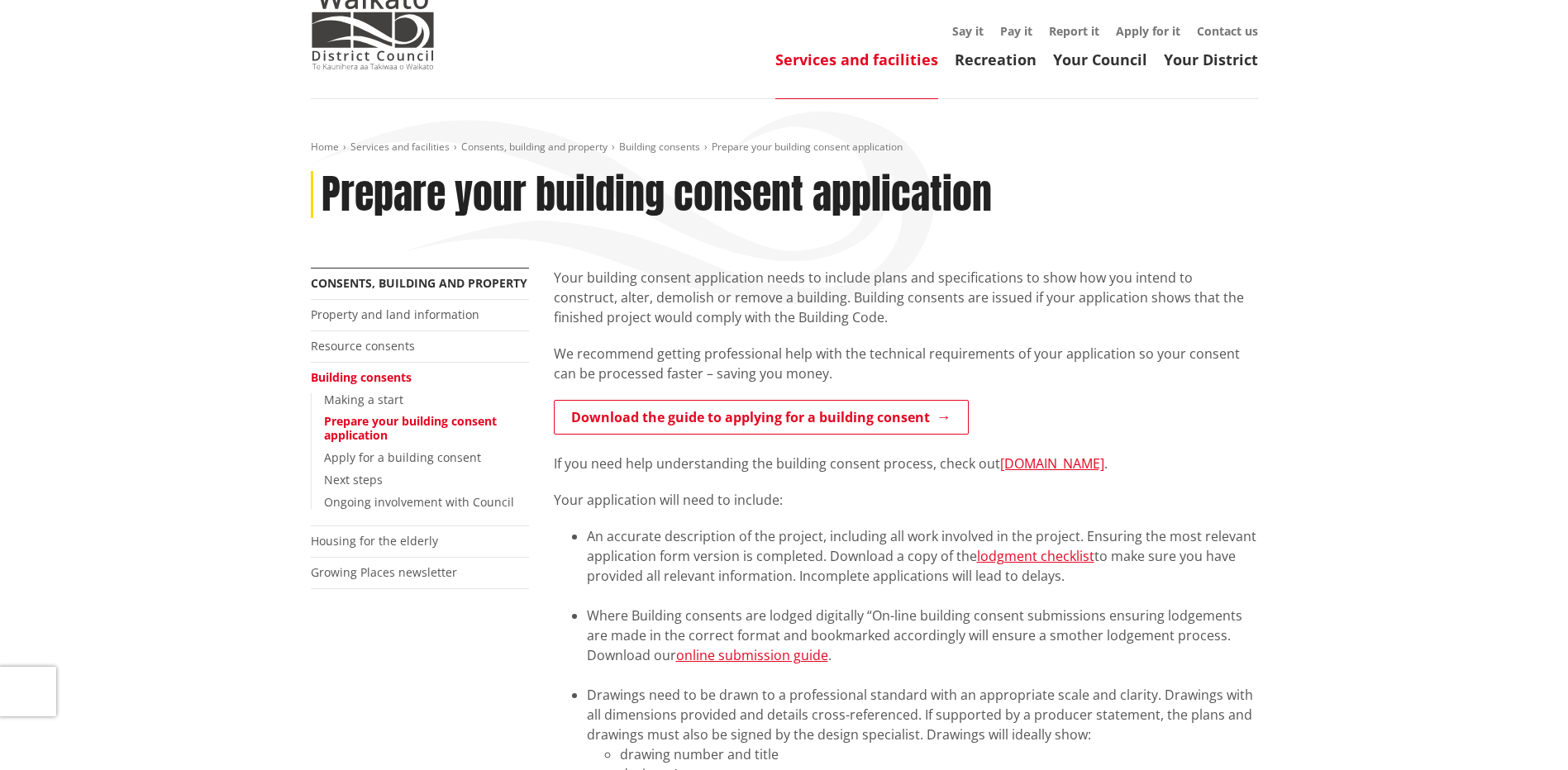
scroll to position [82, 0]
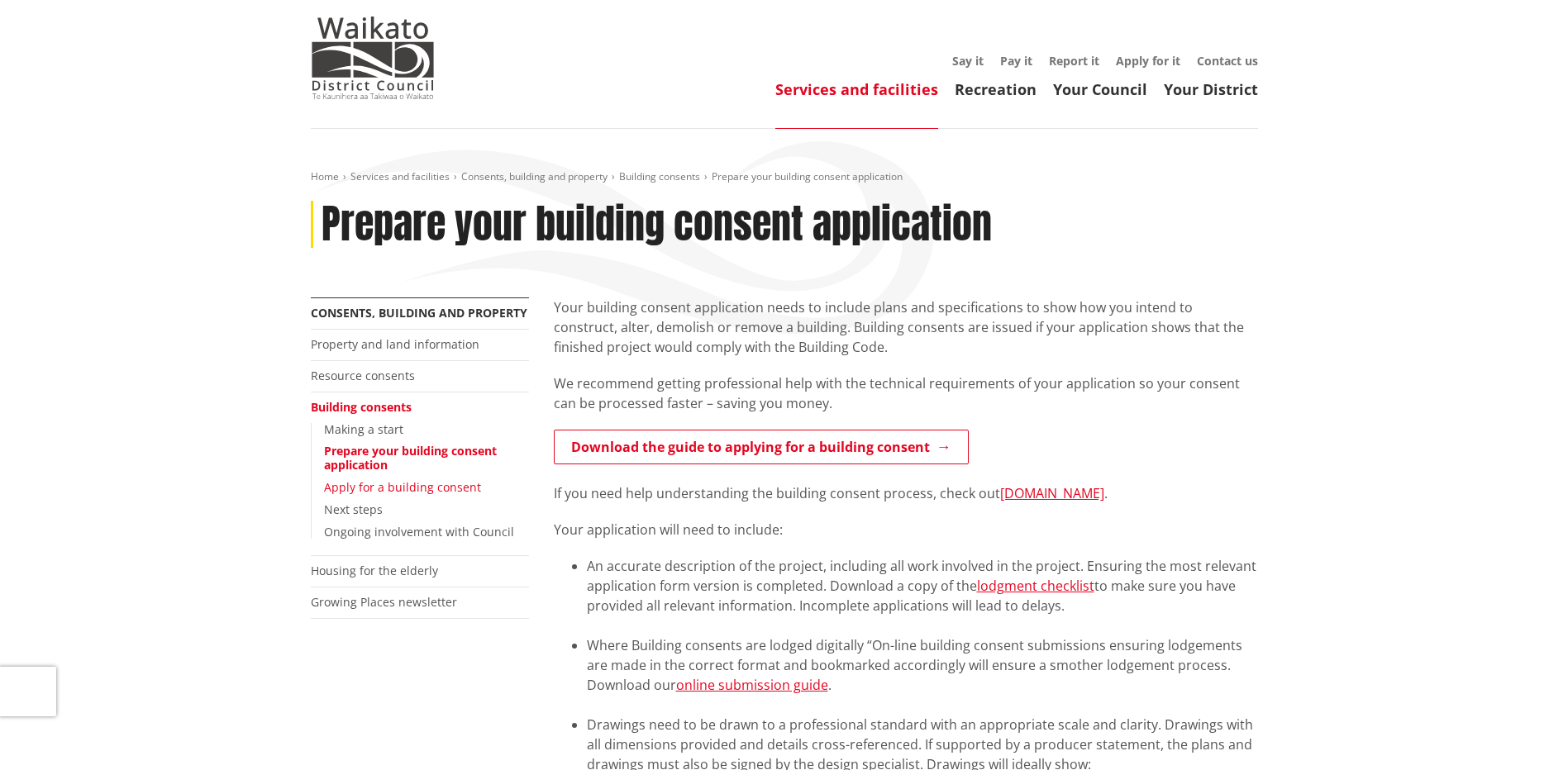
click at [416, 486] on link "Apply for a building consent" at bounding box center [402, 487] width 157 height 15
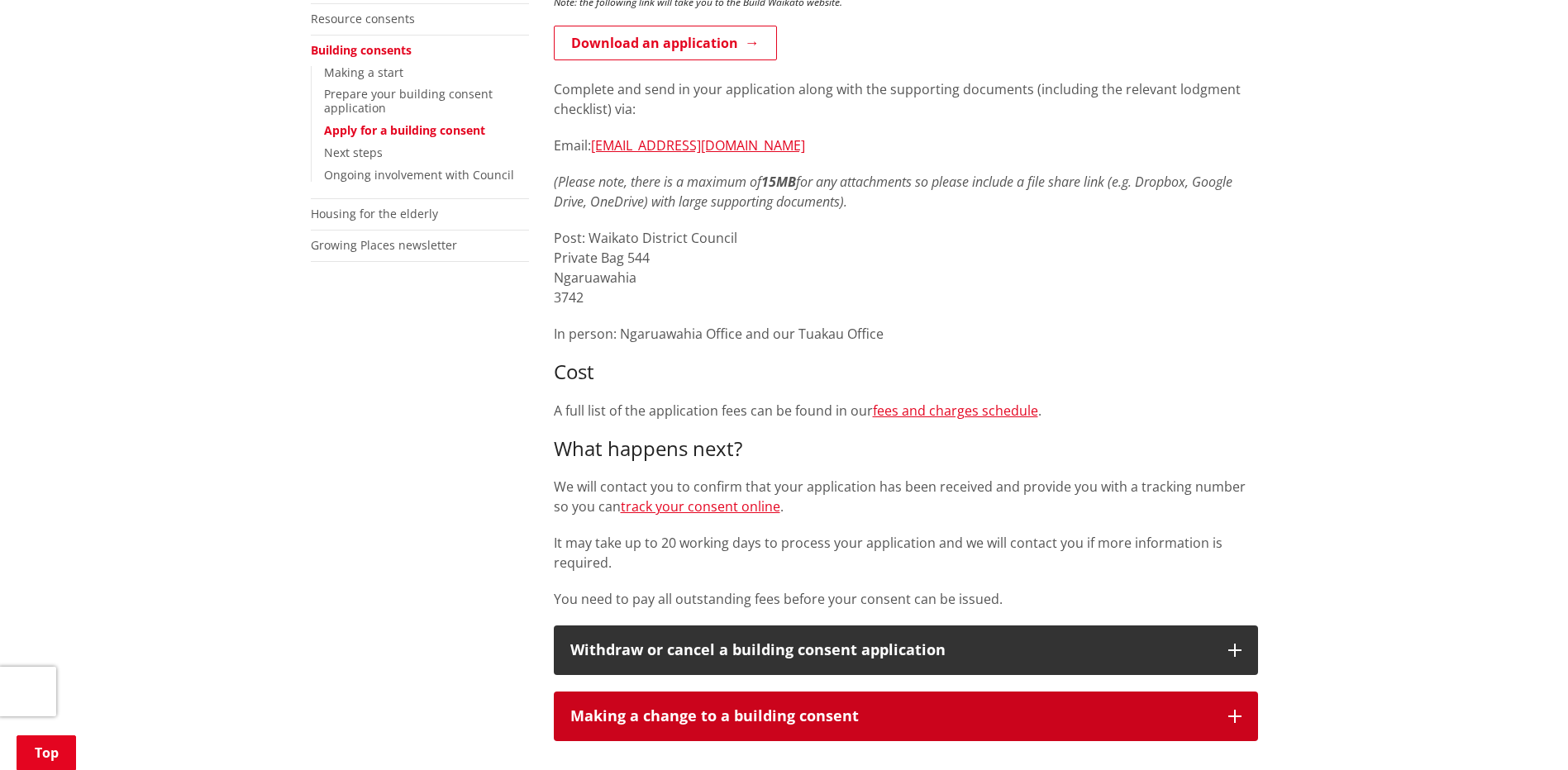
scroll to position [661, 0]
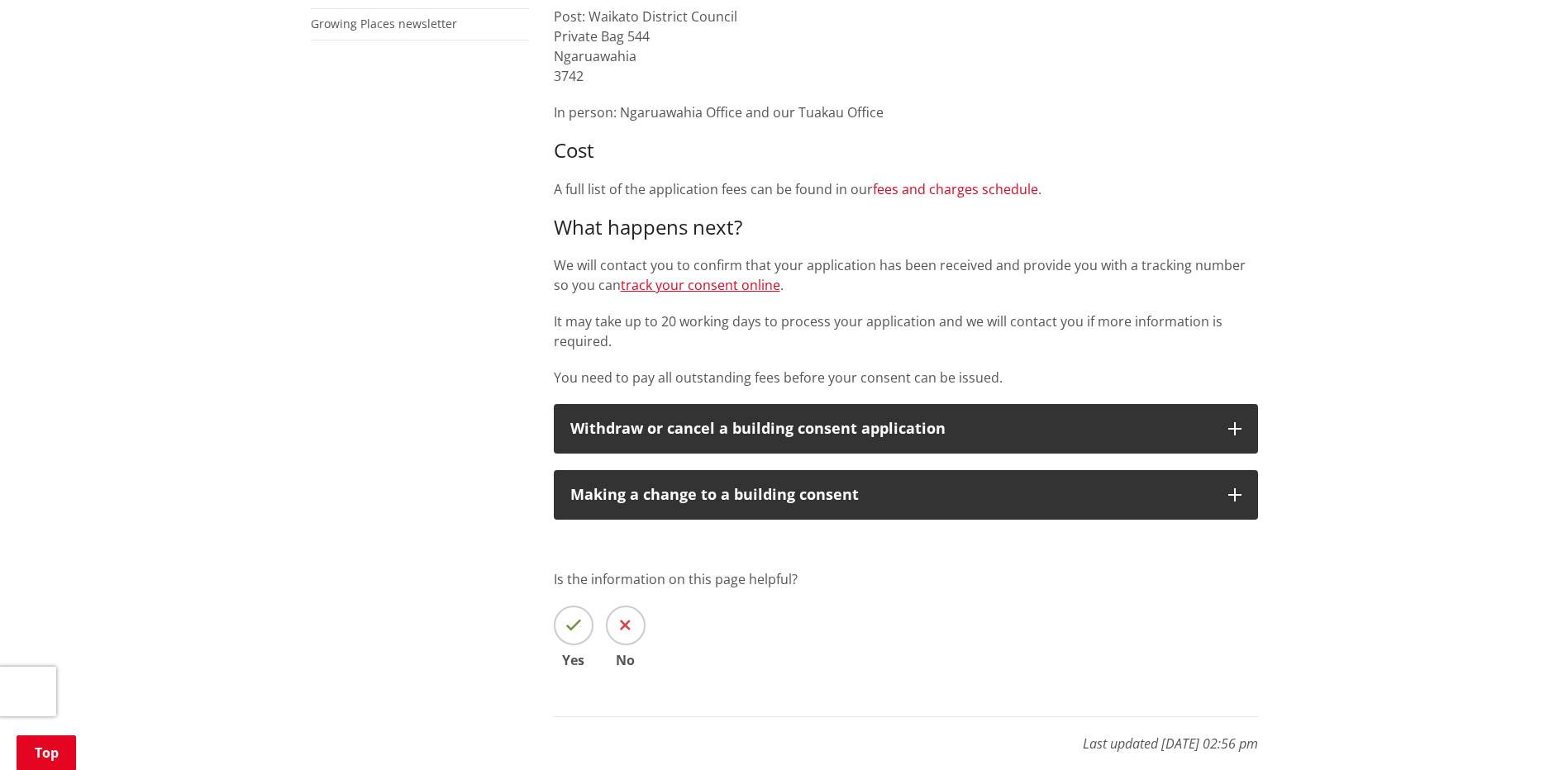
click at [954, 189] on link "fees and charges schedule" at bounding box center [956, 189] width 165 height 18
